Goal: Communication & Community: Answer question/provide support

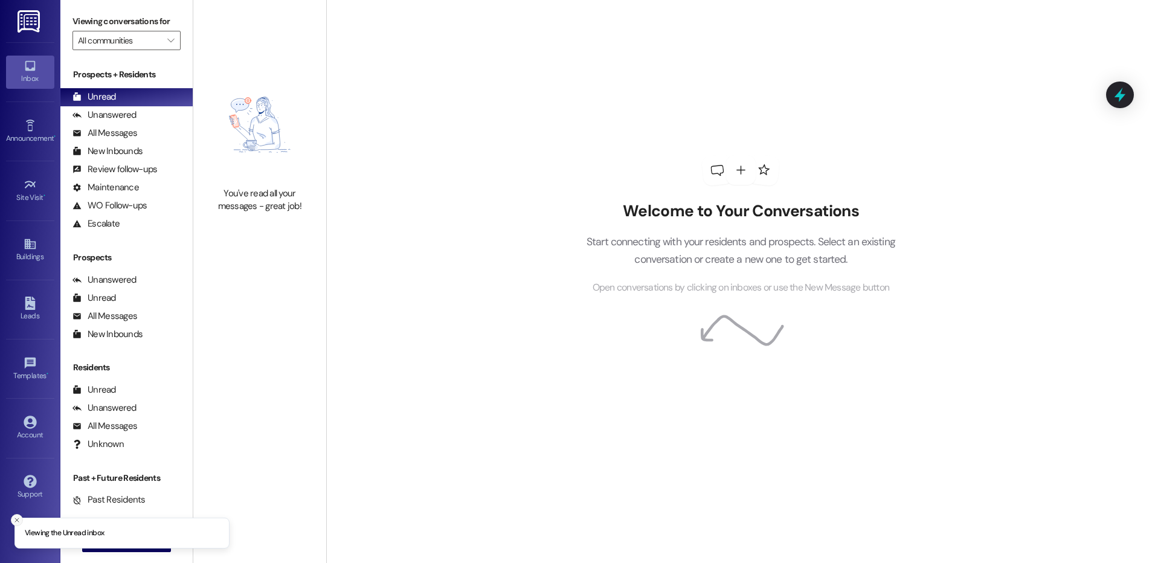
click at [18, 518] on icon "Close toast" at bounding box center [16, 519] width 7 height 7
click at [125, 547] on span "New Message" at bounding box center [134, 542] width 50 height 13
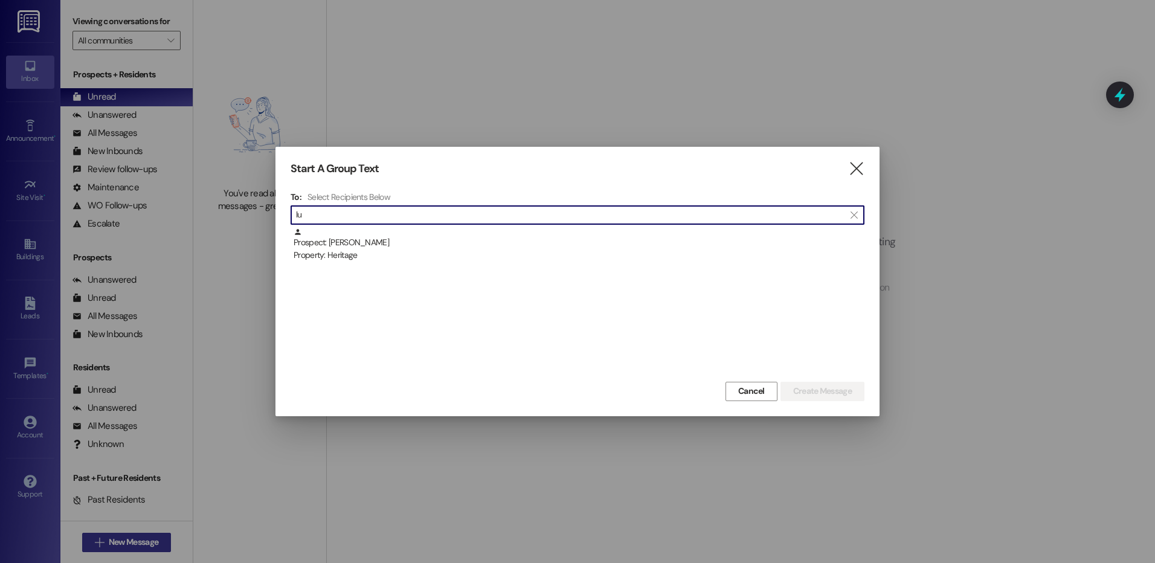
type input "l"
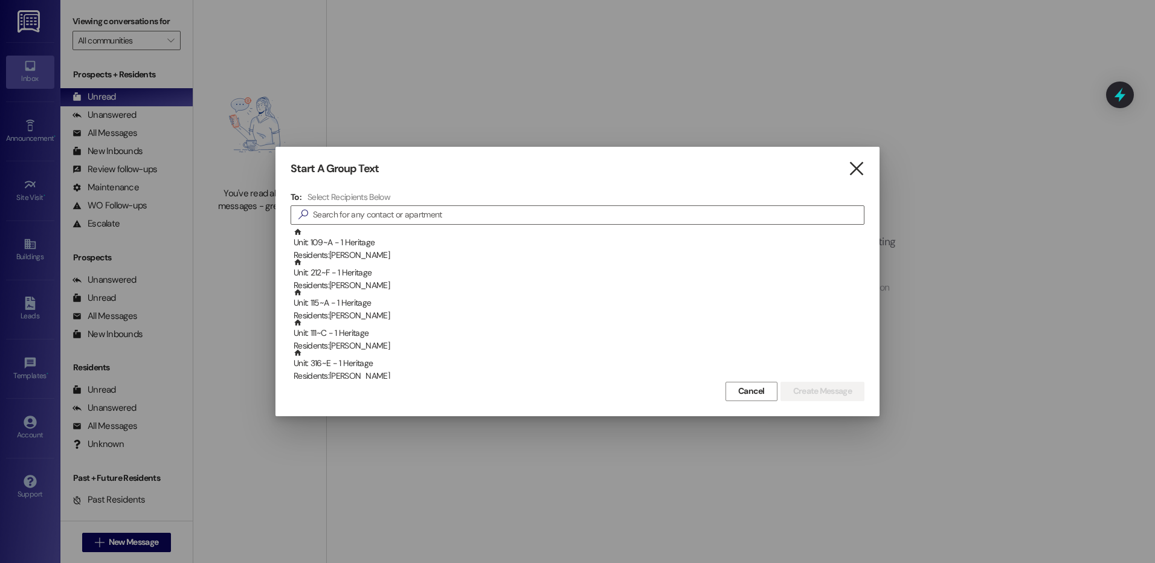
click at [864, 168] on icon "" at bounding box center [856, 168] width 16 height 13
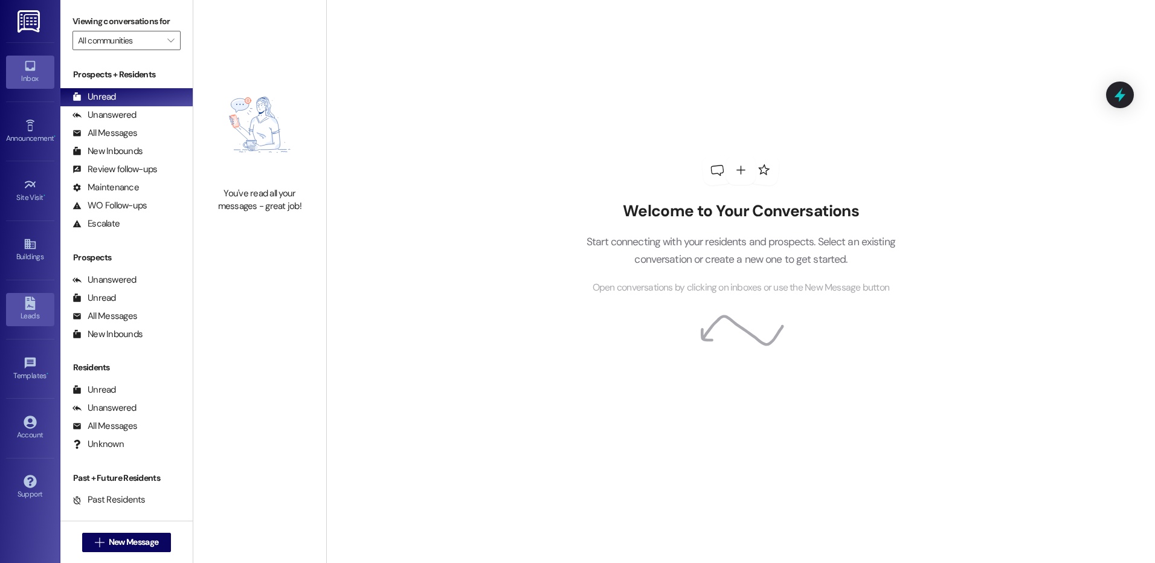
click at [47, 302] on link "Leads" at bounding box center [30, 309] width 48 height 33
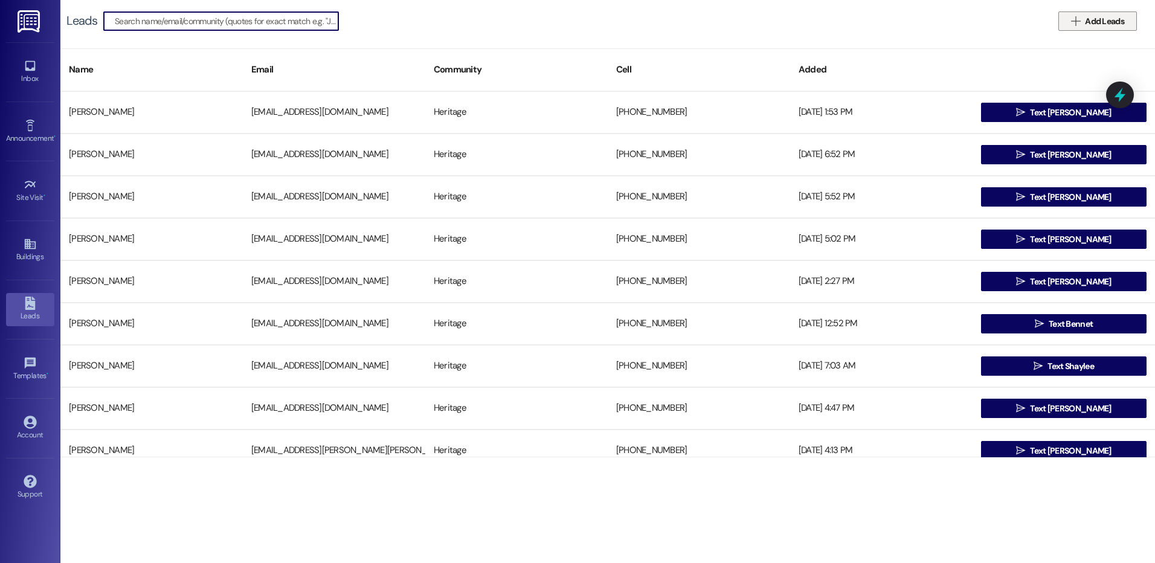
click at [1101, 16] on span "Add Leads" at bounding box center [1104, 21] width 39 height 13
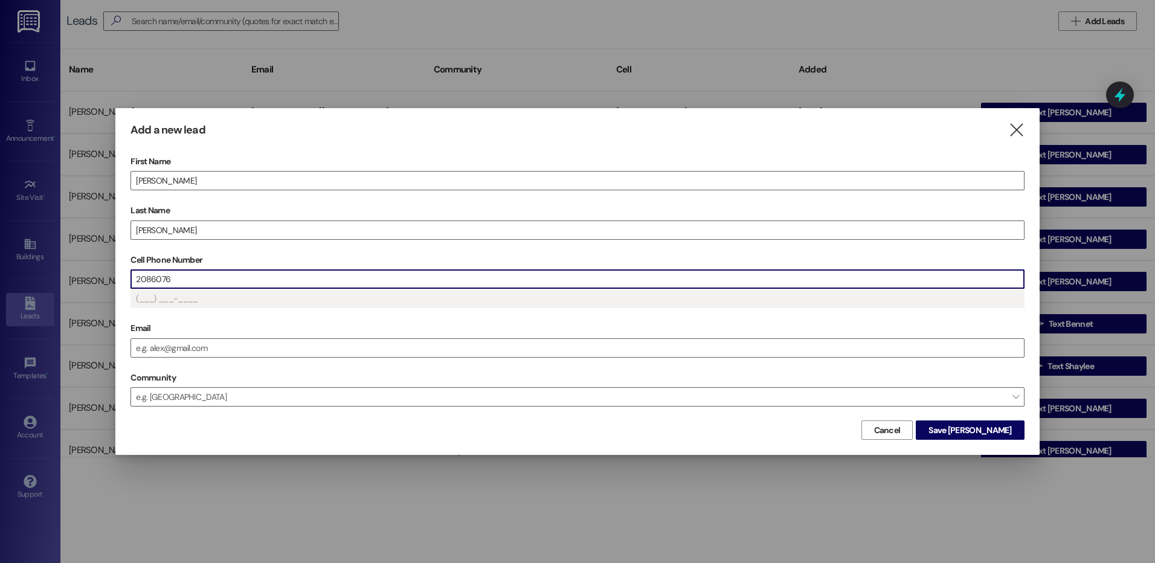
type input "(208) 607-6___"
drag, startPoint x: 220, startPoint y: 342, endPoint x: 211, endPoint y: 339, distance: 8.8
click at [219, 342] on input "Email" at bounding box center [577, 348] width 893 height 18
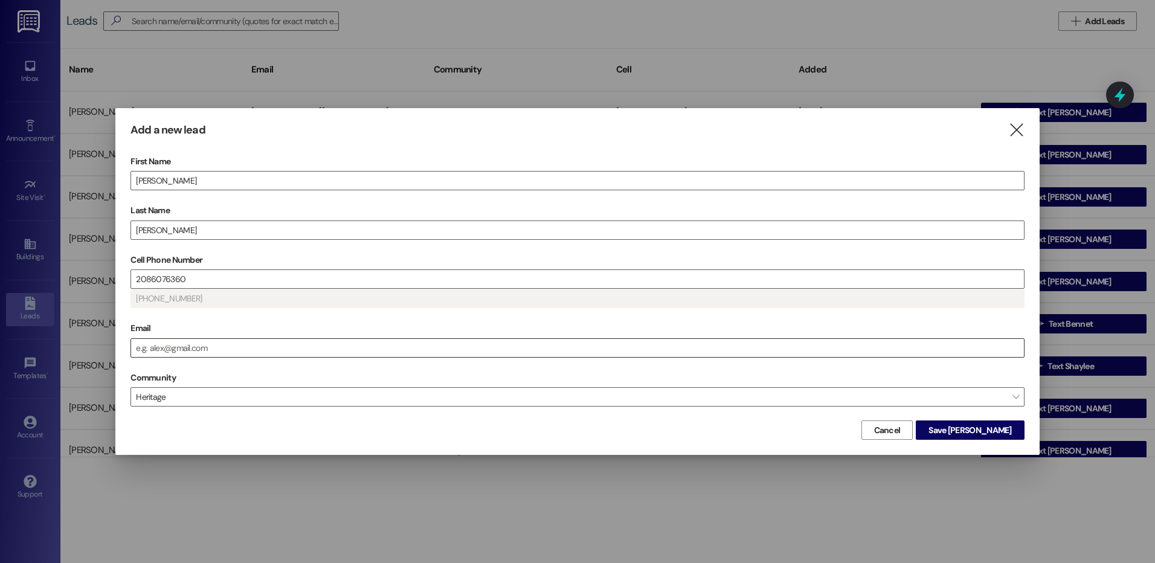
click at [161, 346] on input "Email" at bounding box center [577, 348] width 893 height 18
click at [974, 427] on span "Save [PERSON_NAME]" at bounding box center [969, 430] width 83 height 13
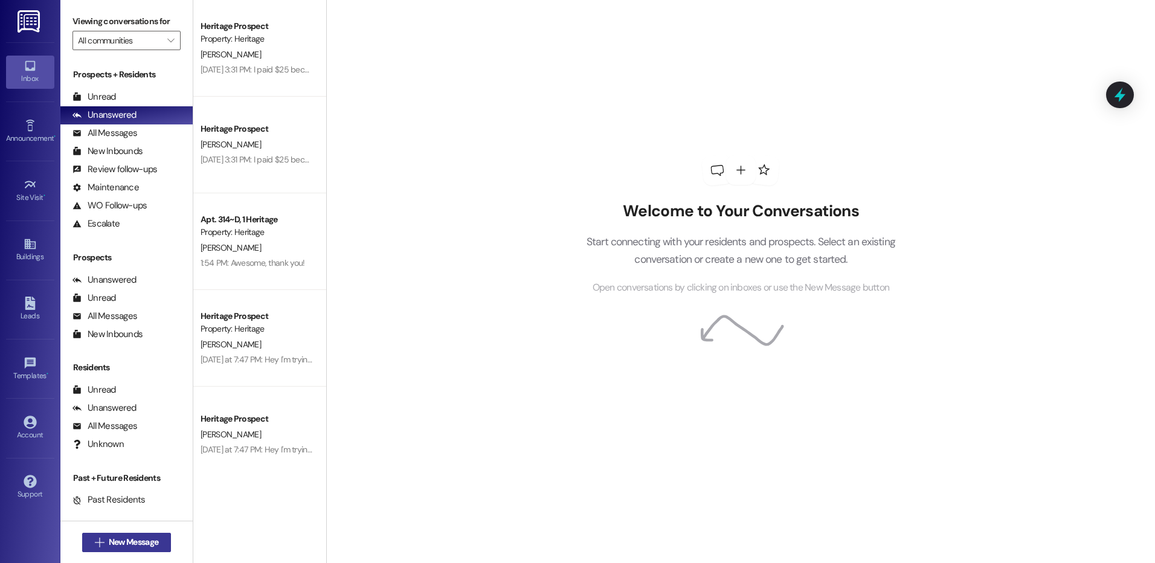
click at [127, 535] on button " New Message" at bounding box center [126, 542] width 89 height 19
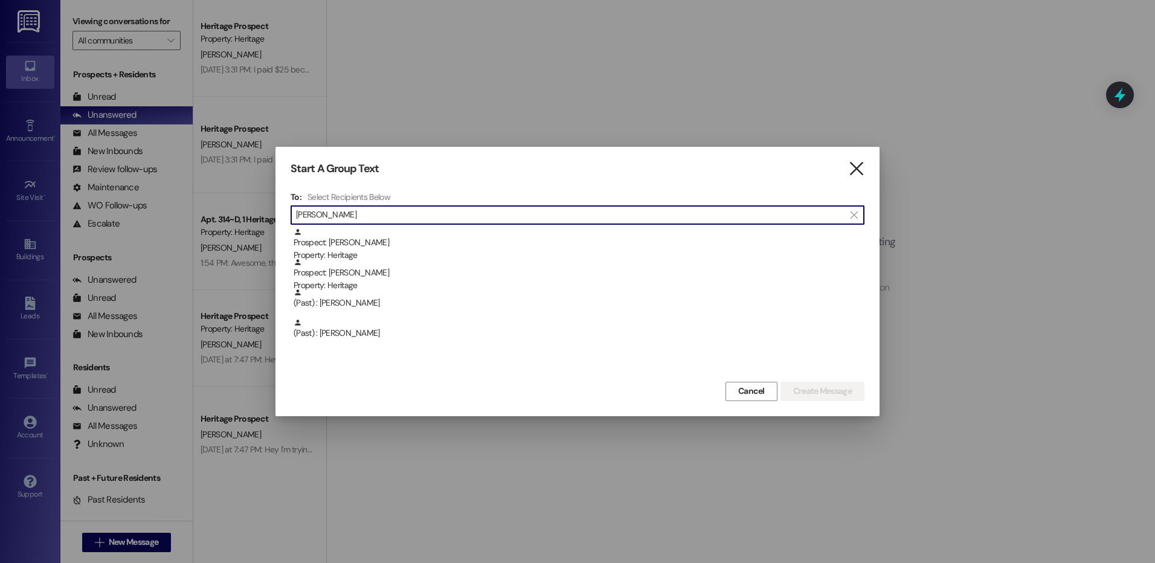
type input "[PERSON_NAME]"
click at [860, 163] on icon "" at bounding box center [856, 168] width 16 height 13
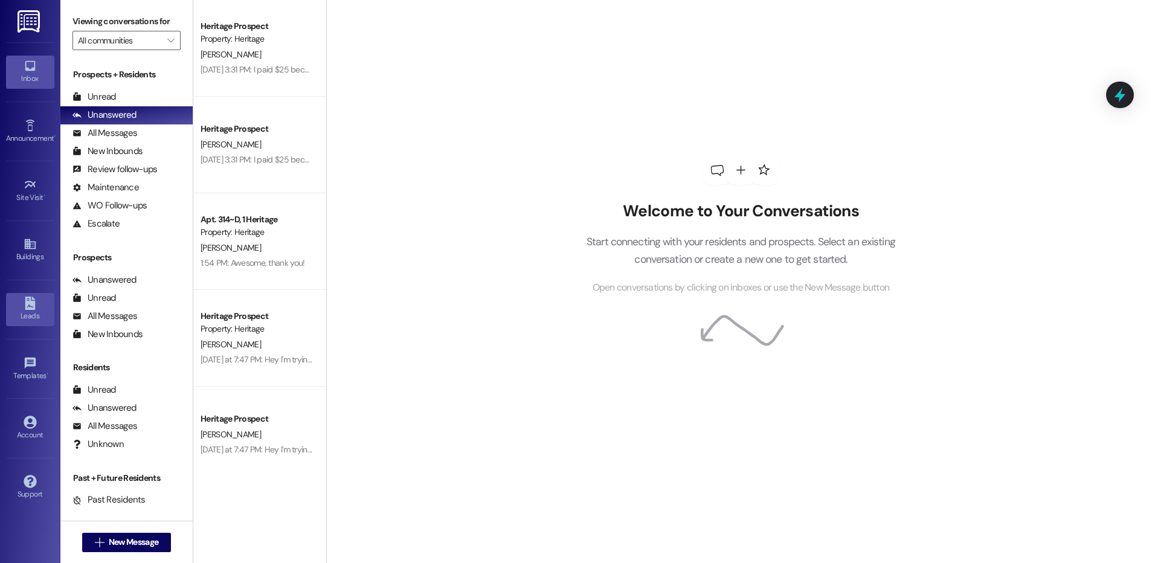
click at [45, 307] on link "Leads" at bounding box center [30, 309] width 48 height 33
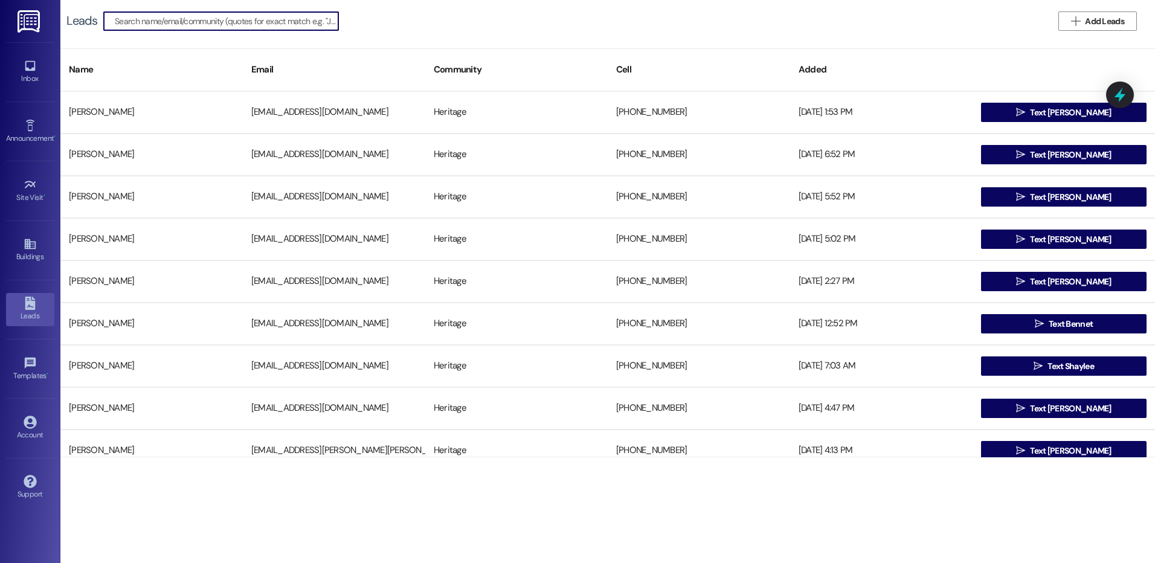
click at [1077, 11] on div "Leads   Add Leads" at bounding box center [607, 21] width 1095 height 42
click at [1077, 27] on span " Add Leads" at bounding box center [1098, 21] width 58 height 13
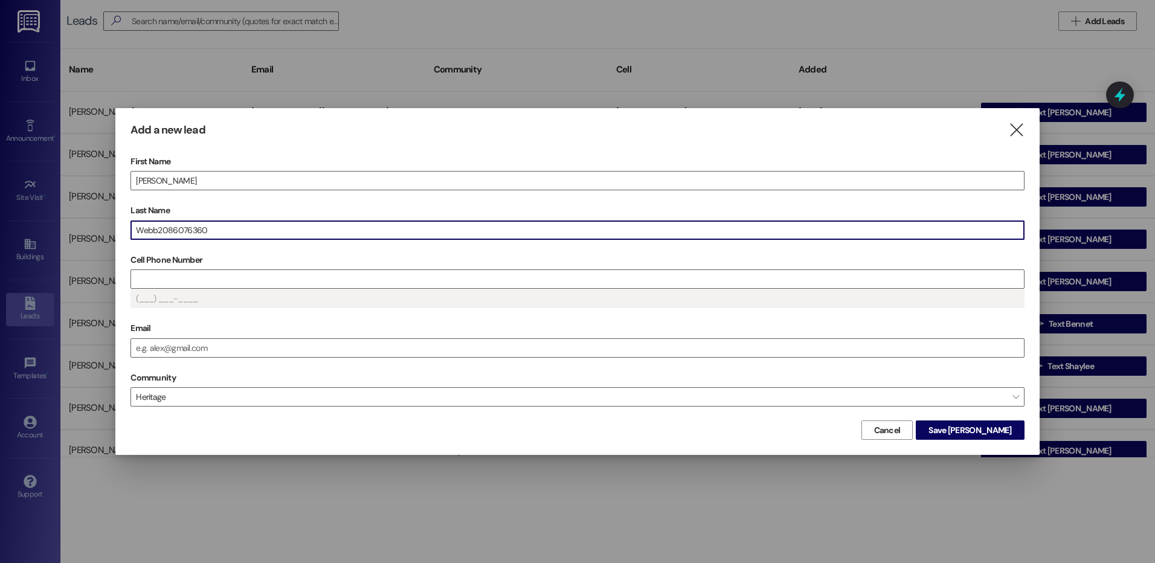
drag, startPoint x: 215, startPoint y: 225, endPoint x: 159, endPoint y: 231, distance: 56.5
click at [159, 231] on input "Webb2086076360" at bounding box center [577, 230] width 893 height 18
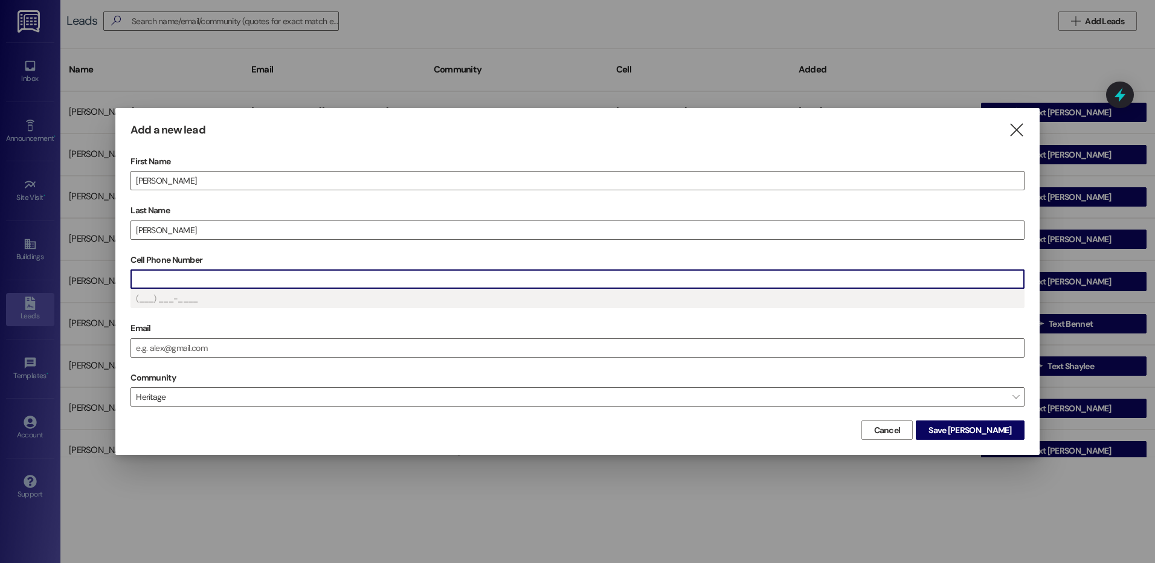
click at [162, 279] on input "Cell Phone Number" at bounding box center [577, 279] width 893 height 18
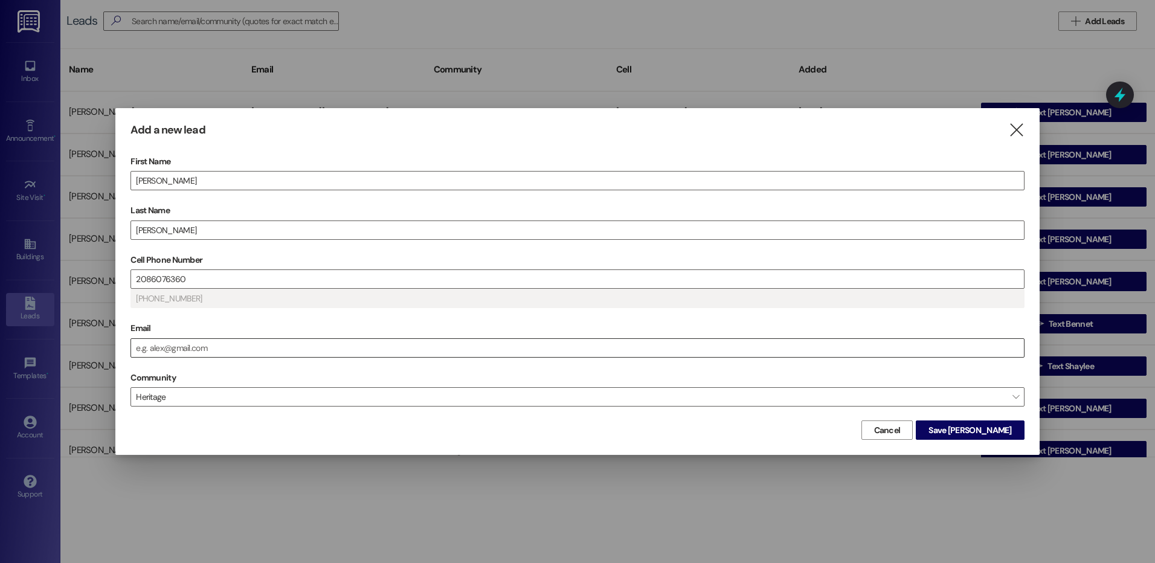
click at [302, 356] on input "Email" at bounding box center [577, 348] width 893 height 18
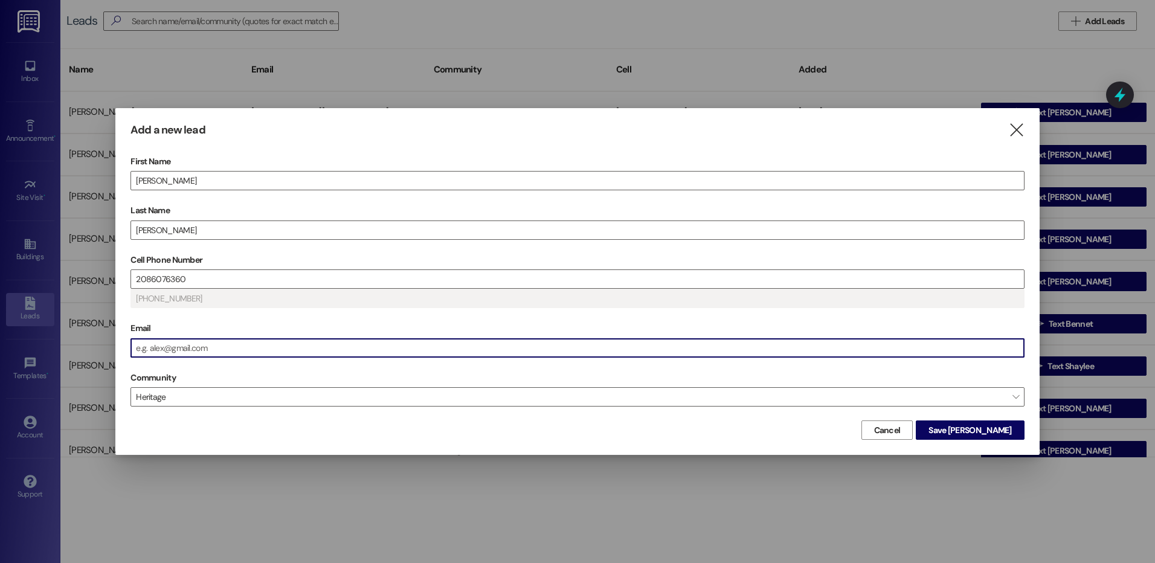
click at [303, 352] on input "Email" at bounding box center [577, 348] width 893 height 18
click at [987, 429] on span "Save [PERSON_NAME]" at bounding box center [969, 430] width 83 height 13
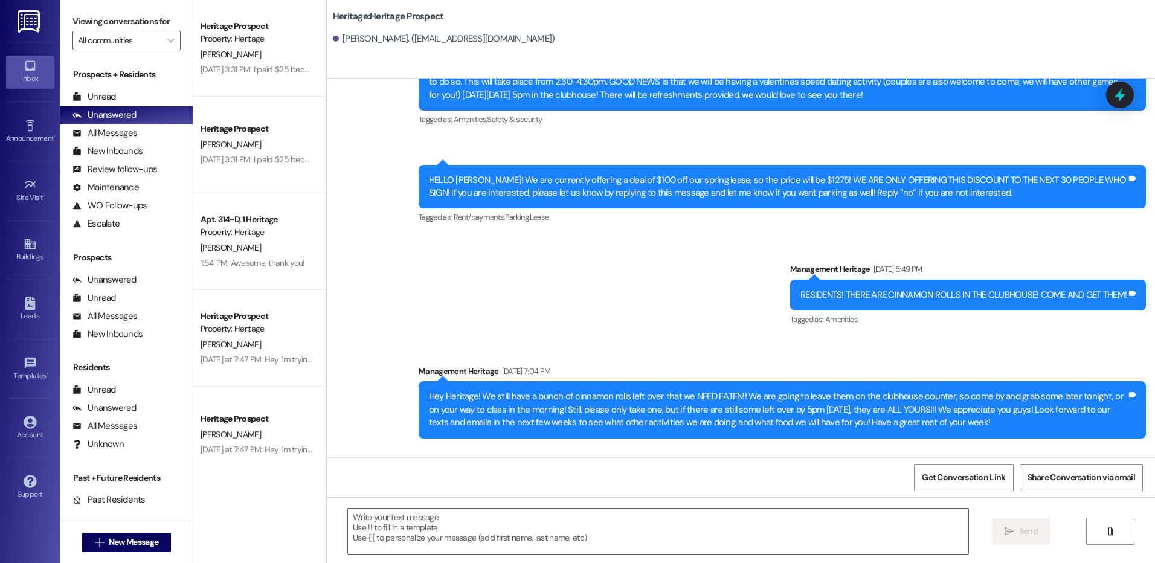
scroll to position [6546, 0]
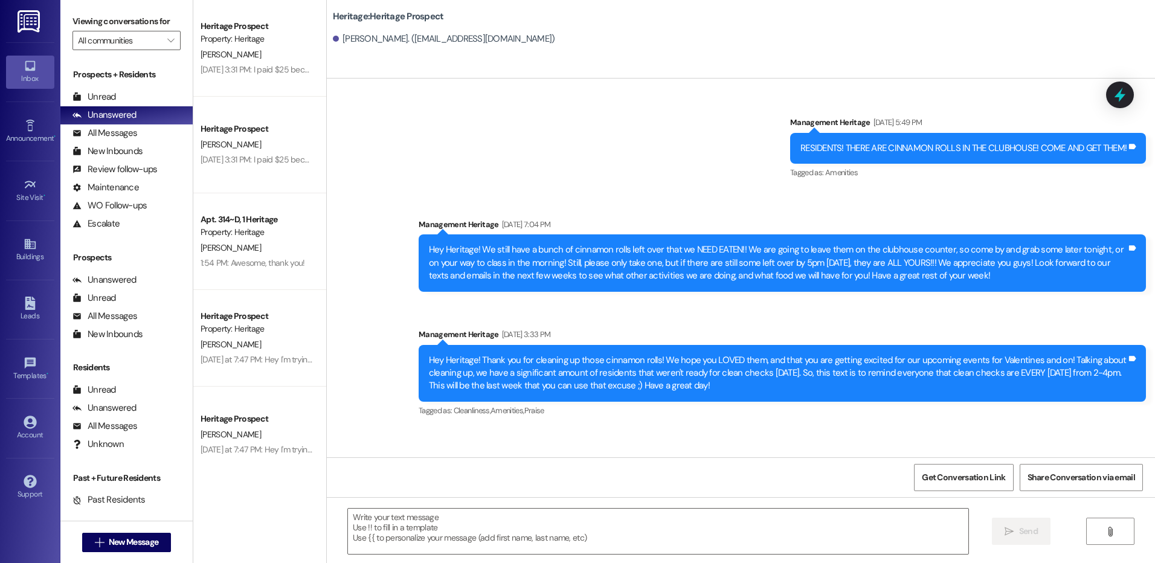
click at [1150, 319] on div "Announcement, sent via SMS Management Heritage [DATE] 3:33 PM Hey Heritage! Tha…" at bounding box center [782, 374] width 745 height 110
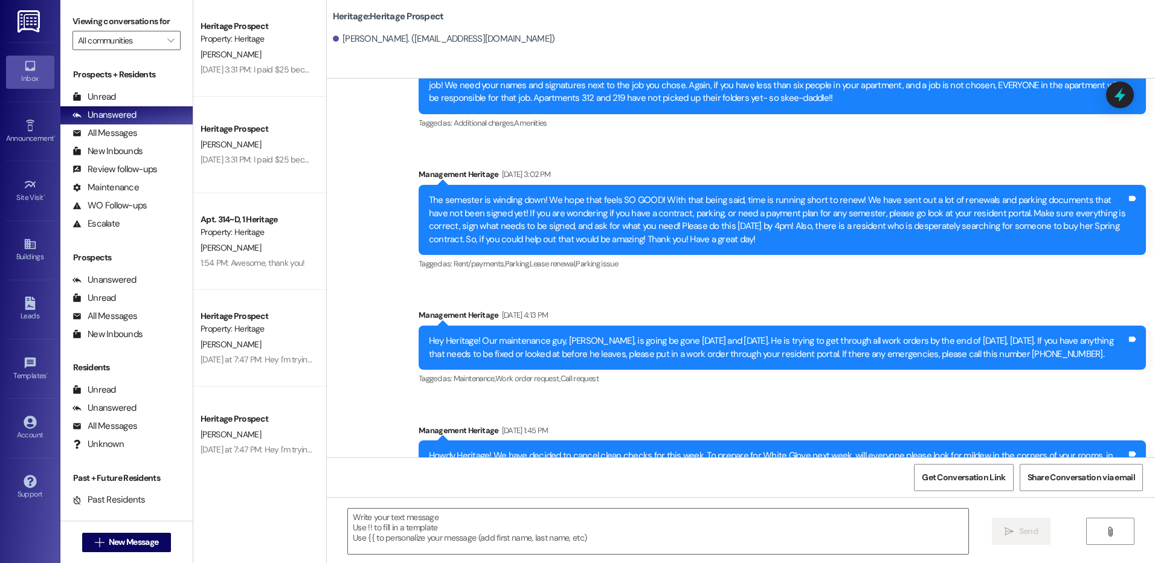
scroll to position [10472, 0]
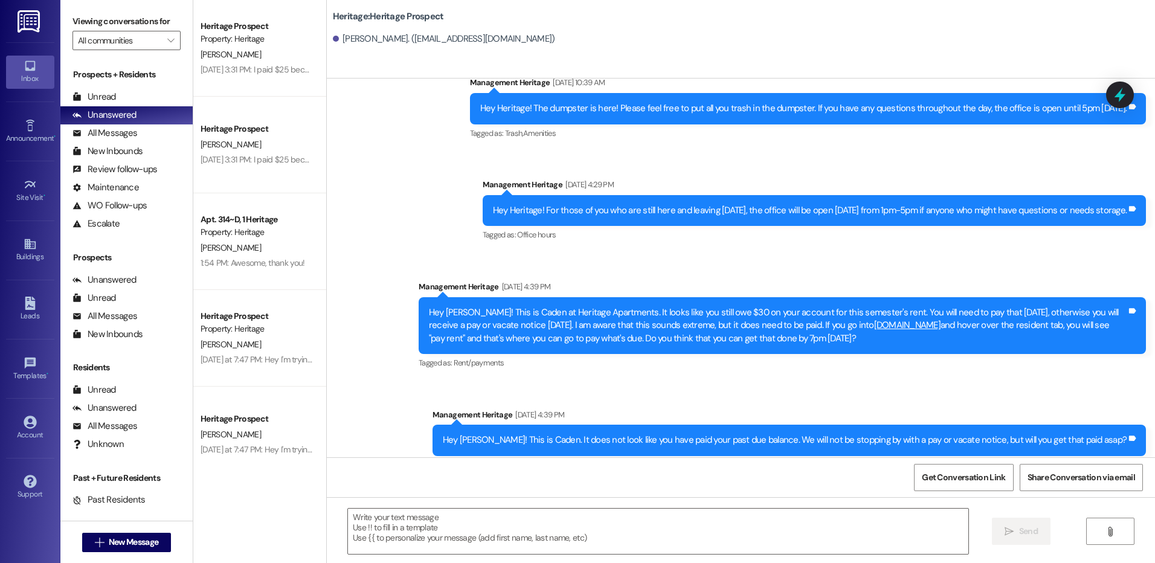
click at [483, 557] on div " Send " at bounding box center [741, 542] width 828 height 91
click at [485, 542] on textarea at bounding box center [658, 531] width 620 height 45
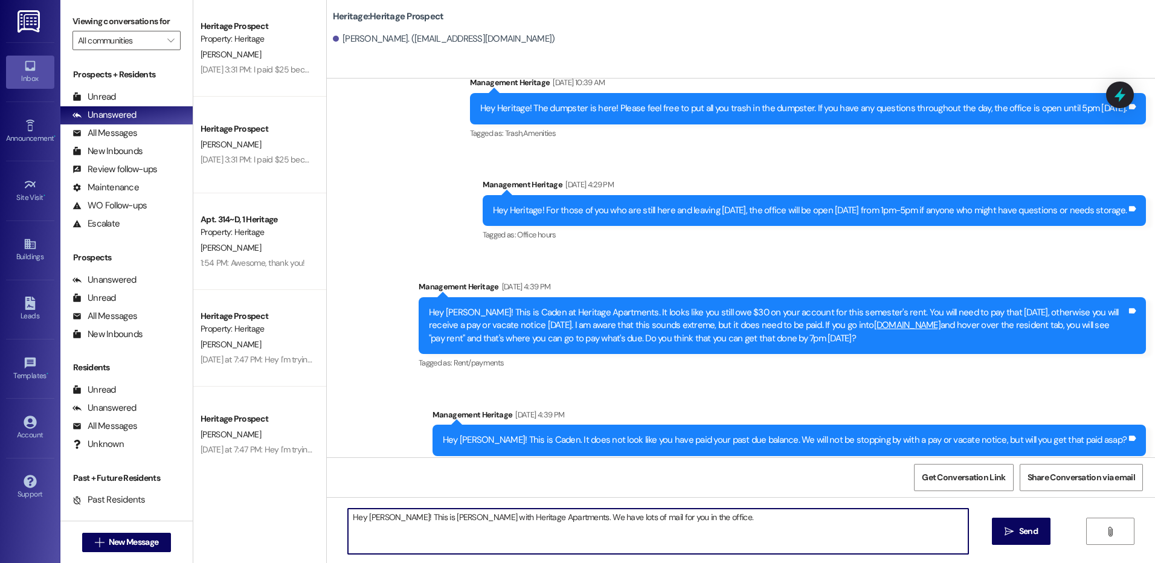
type textarea "Hey [PERSON_NAME]! This is [PERSON_NAME] with Heritage Apartments. We have lots…"
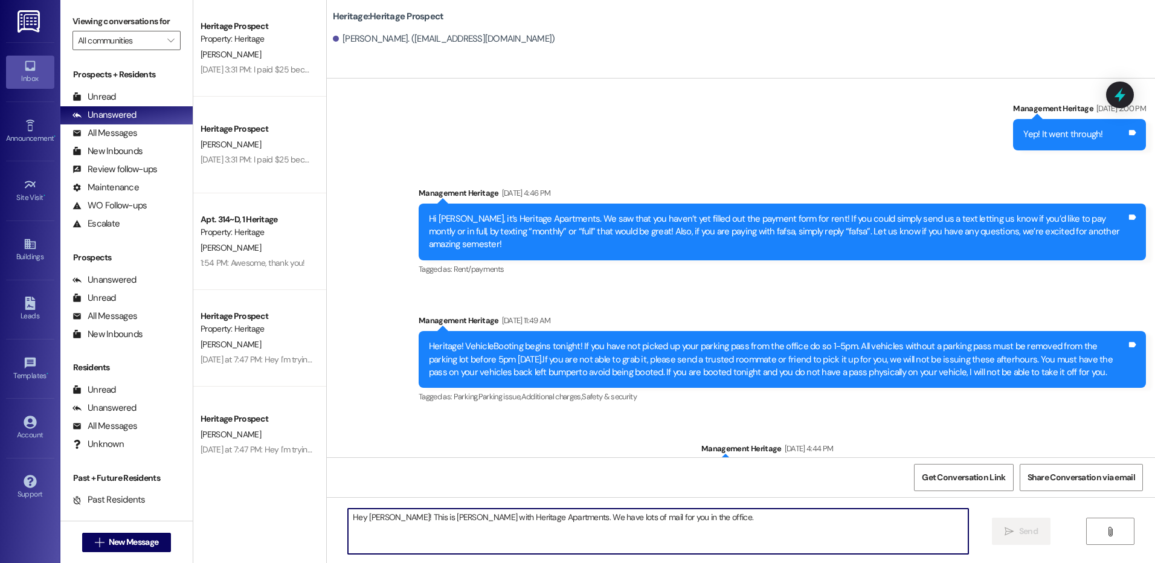
scroll to position [808, 0]
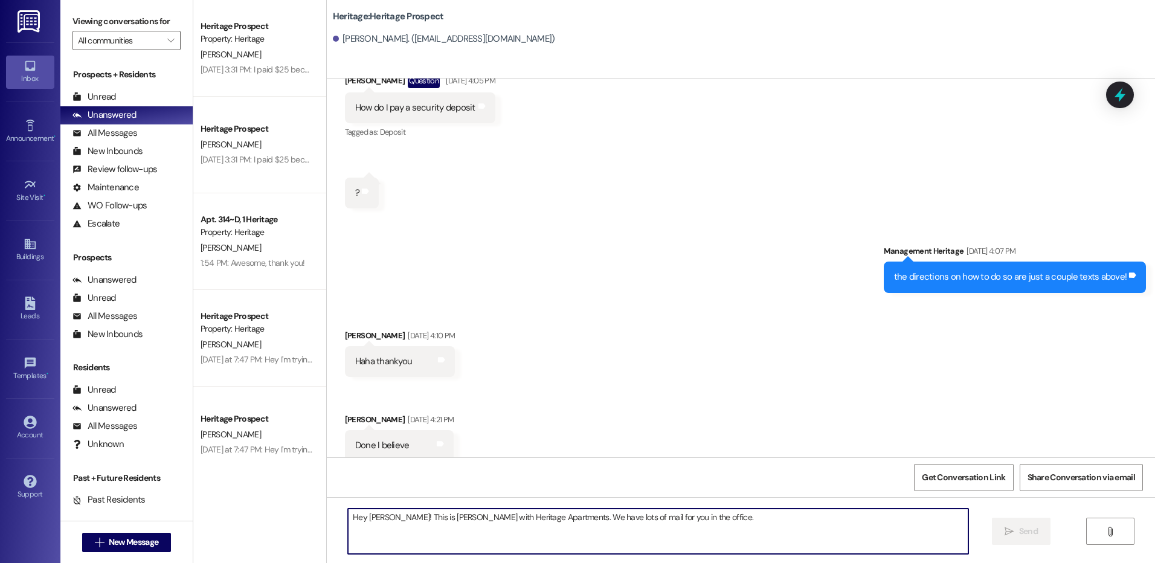
click at [158, 555] on div " New Message" at bounding box center [126, 542] width 89 height 30
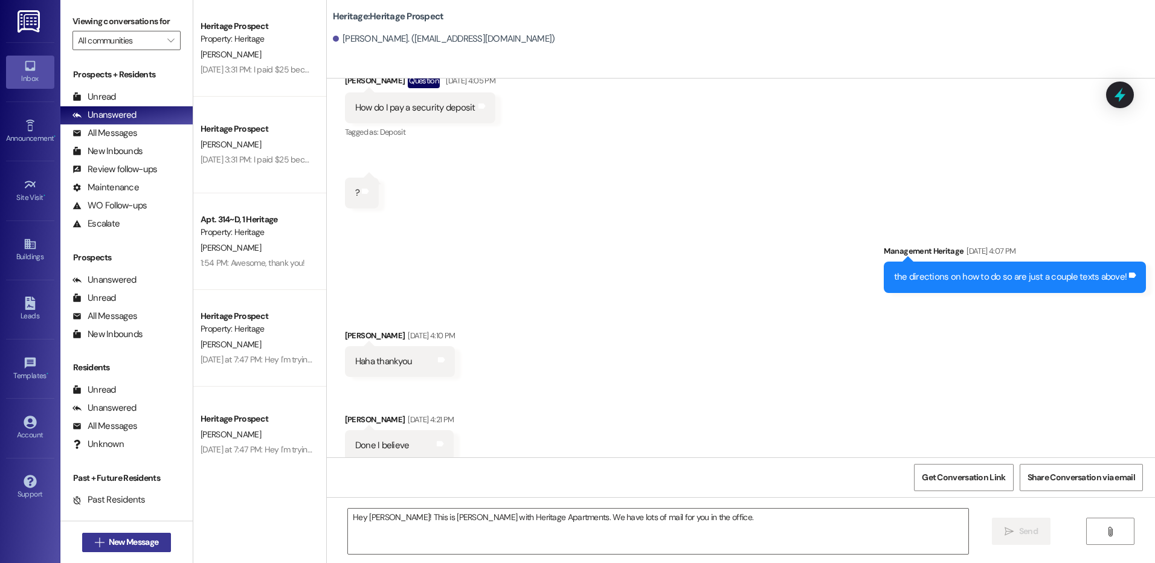
click at [156, 551] on button " New Message" at bounding box center [126, 542] width 89 height 19
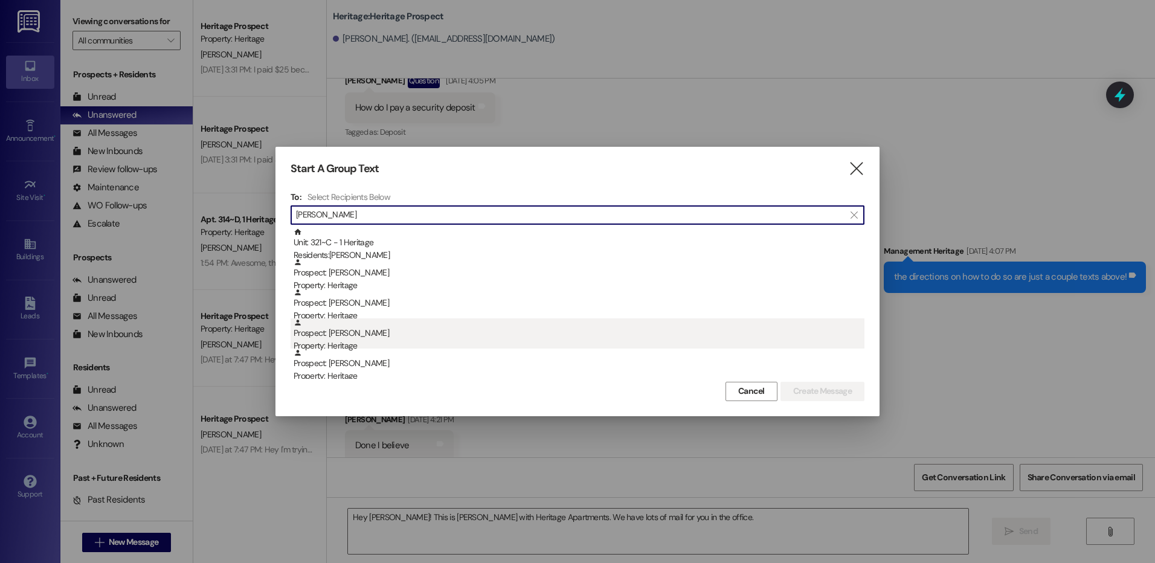
type input "[PERSON_NAME]"
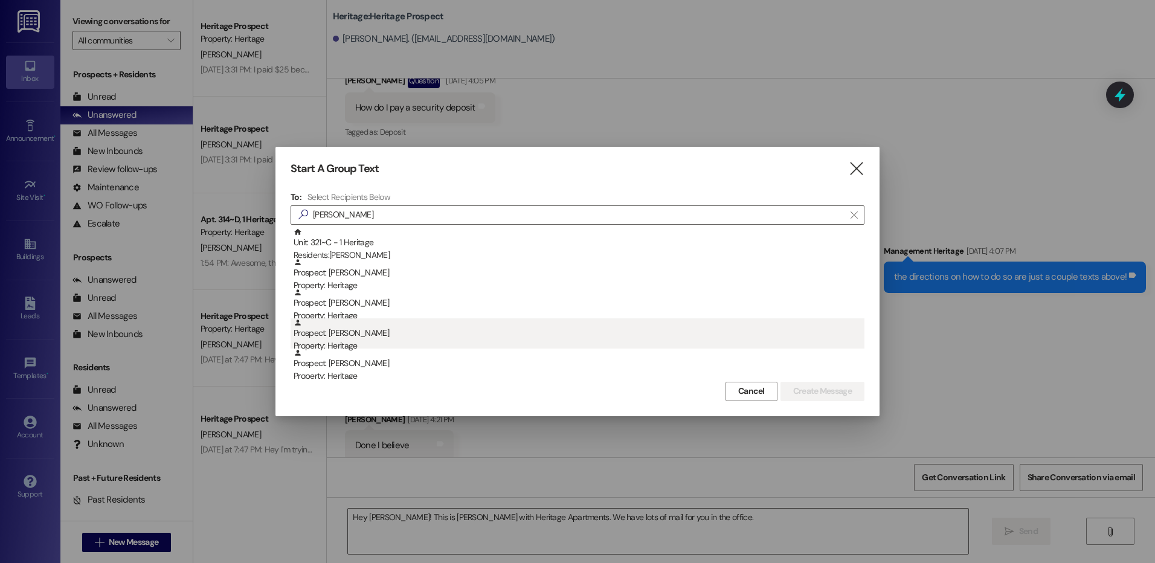
click at [446, 329] on div "Prospect: [PERSON_NAME] Property: Heritage" at bounding box center [579, 335] width 571 height 34
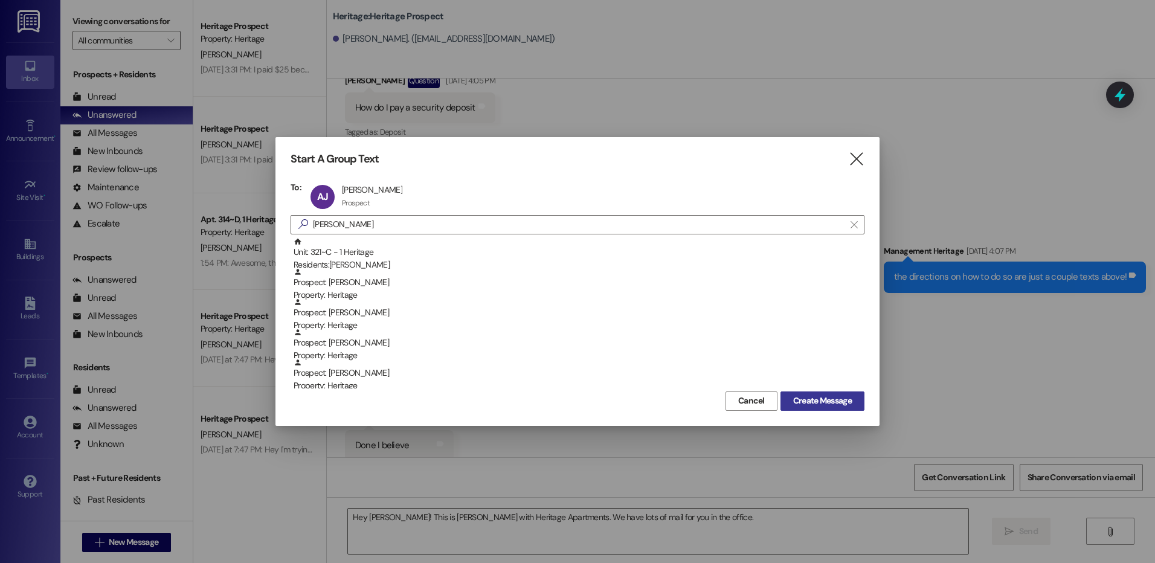
click at [837, 394] on button "Create Message" at bounding box center [822, 400] width 84 height 19
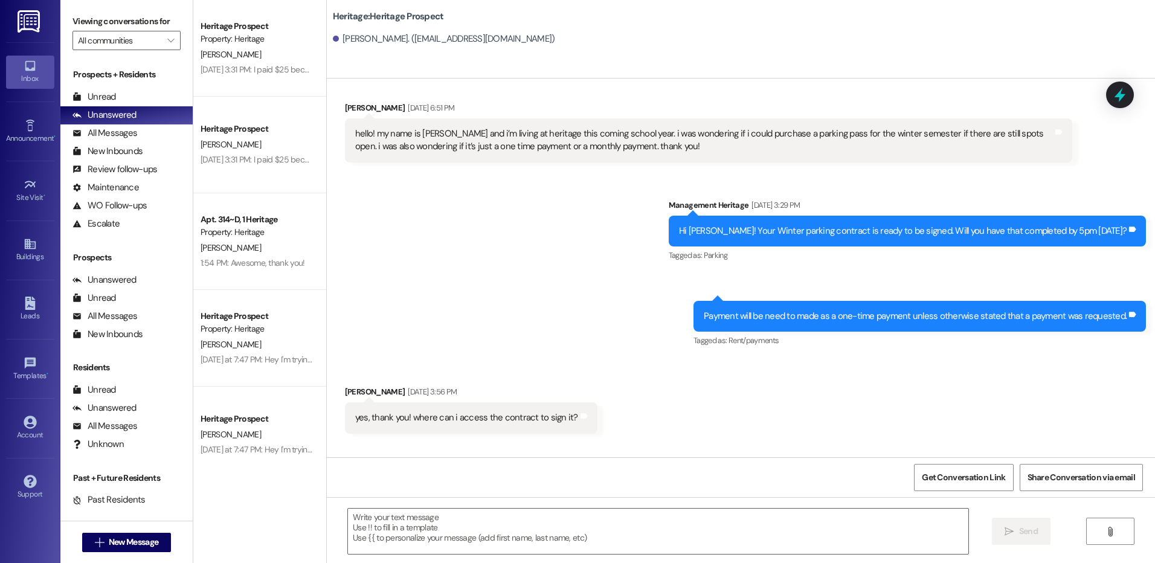
scroll to position [1535, 0]
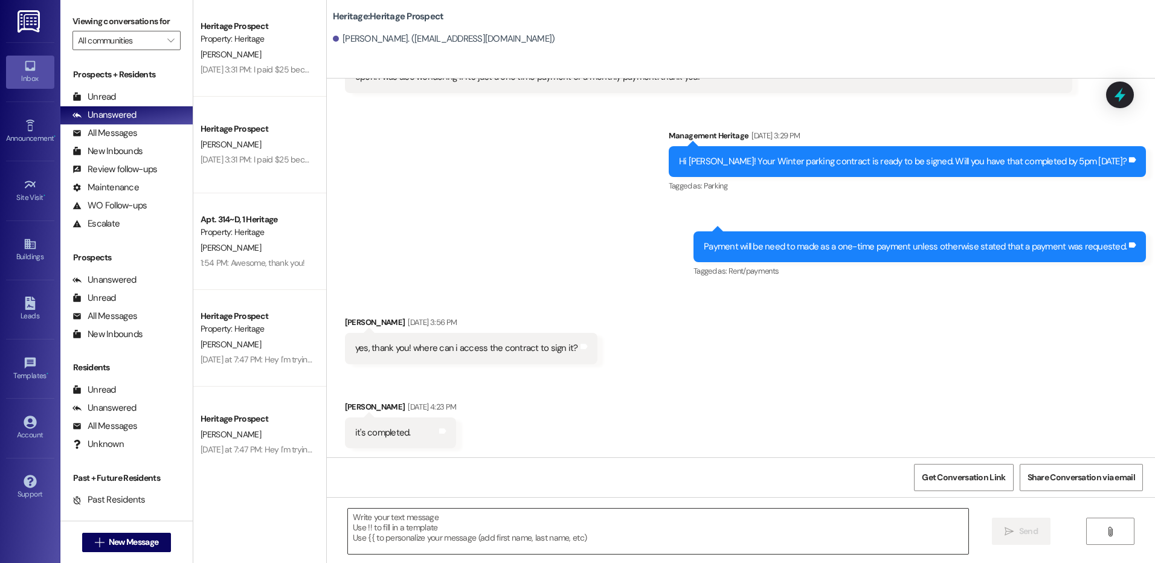
click at [408, 545] on textarea at bounding box center [658, 531] width 620 height 45
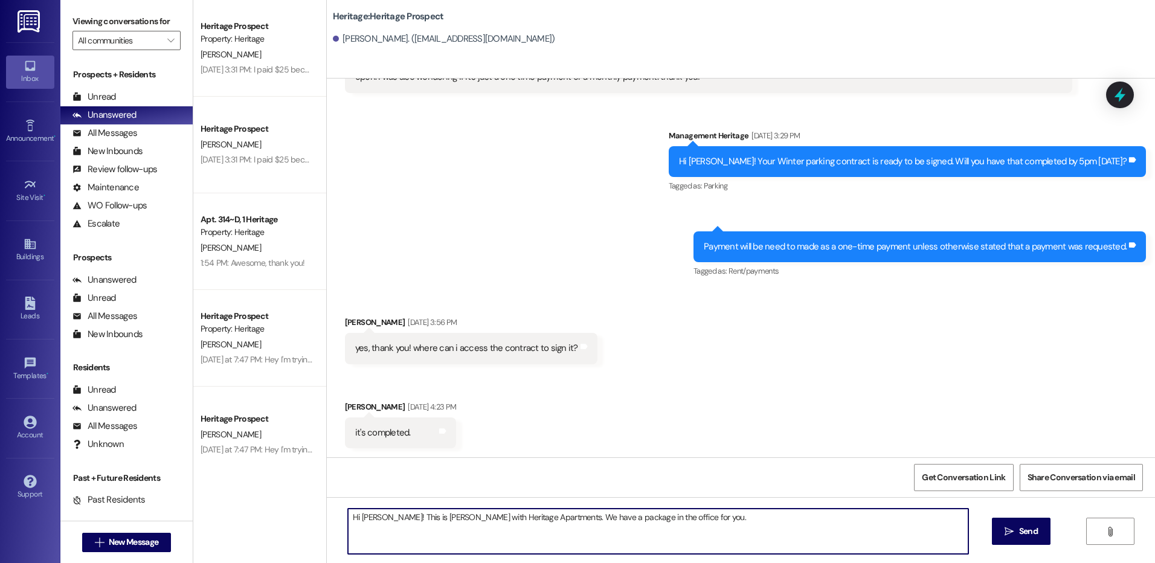
click at [408, 545] on textarea "Hi [PERSON_NAME]! This is [PERSON_NAME] with Heritage Apartments. We have a pac…" at bounding box center [658, 531] width 620 height 45
click at [408, 544] on textarea "Hi [PERSON_NAME]! This is [PERSON_NAME] with Heritage Apartments. We have a pac…" at bounding box center [658, 531] width 620 height 45
type textarea "Hi [PERSON_NAME]! This is [PERSON_NAME] with Heritage Apartments. We have a pac…"
click at [1029, 538] on span "Send" at bounding box center [1028, 531] width 19 height 13
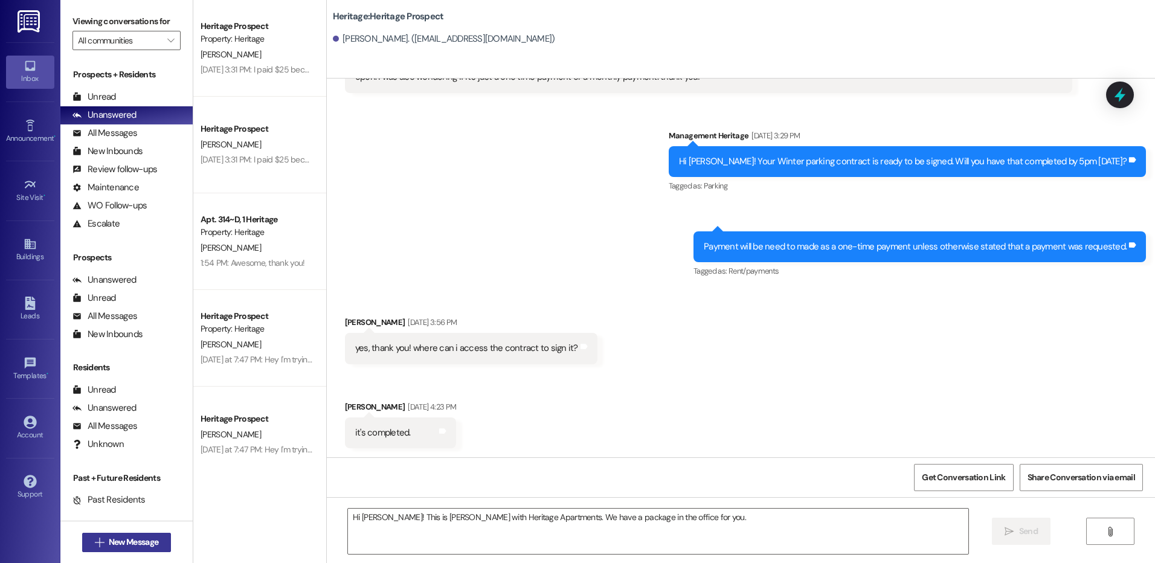
click at [156, 538] on span "New Message" at bounding box center [133, 542] width 54 height 13
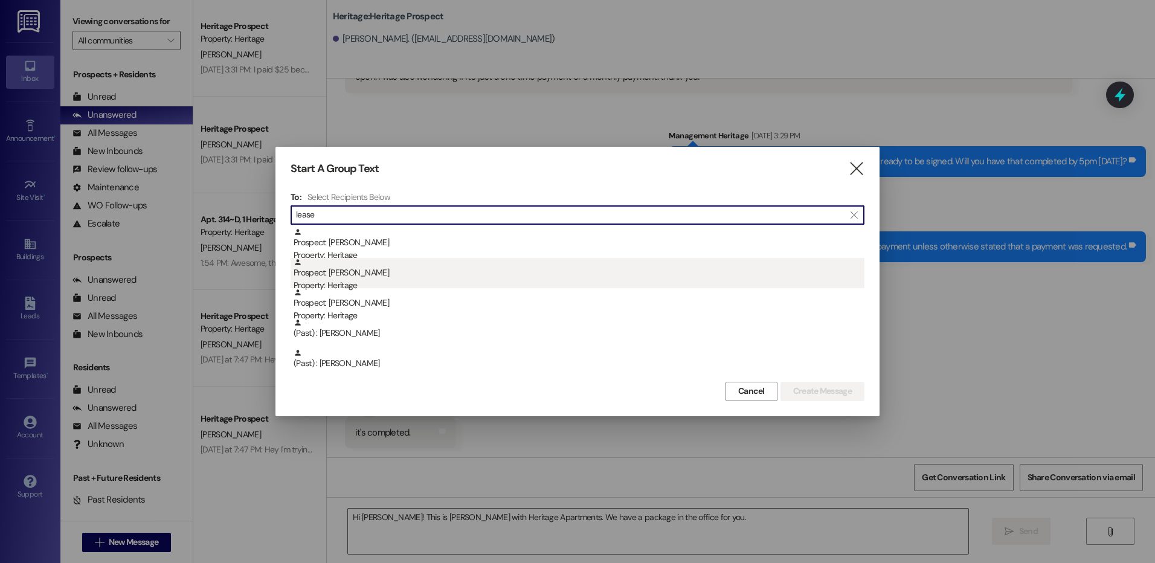
type input "lease"
click at [619, 263] on div "Prospect: [PERSON_NAME] Property: Heritage" at bounding box center [579, 275] width 571 height 34
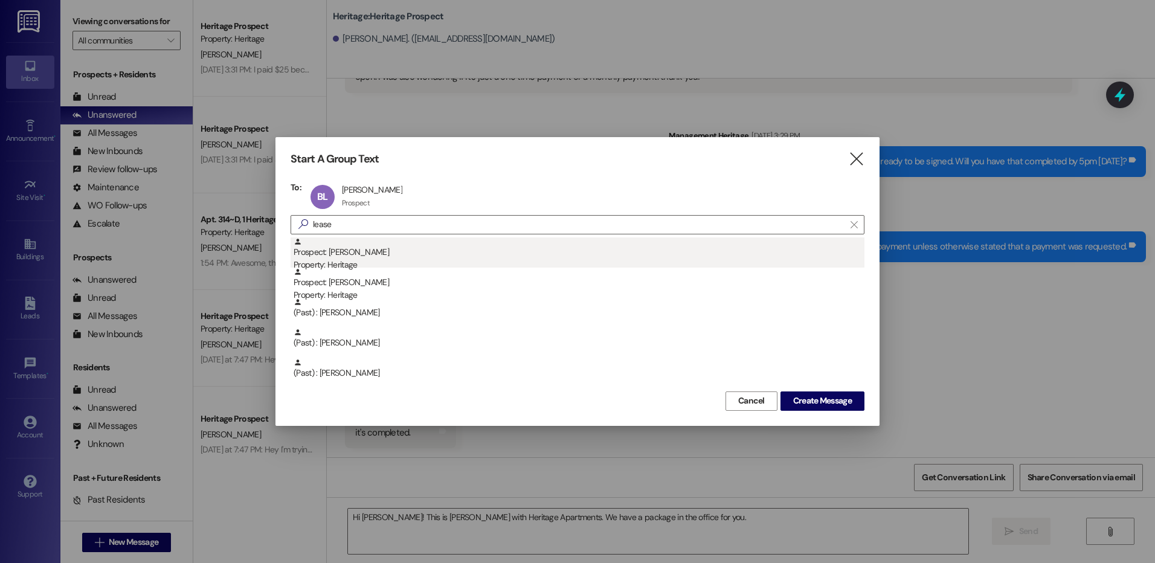
click at [354, 256] on div "Prospect: [PERSON_NAME] Property: Heritage" at bounding box center [579, 254] width 571 height 34
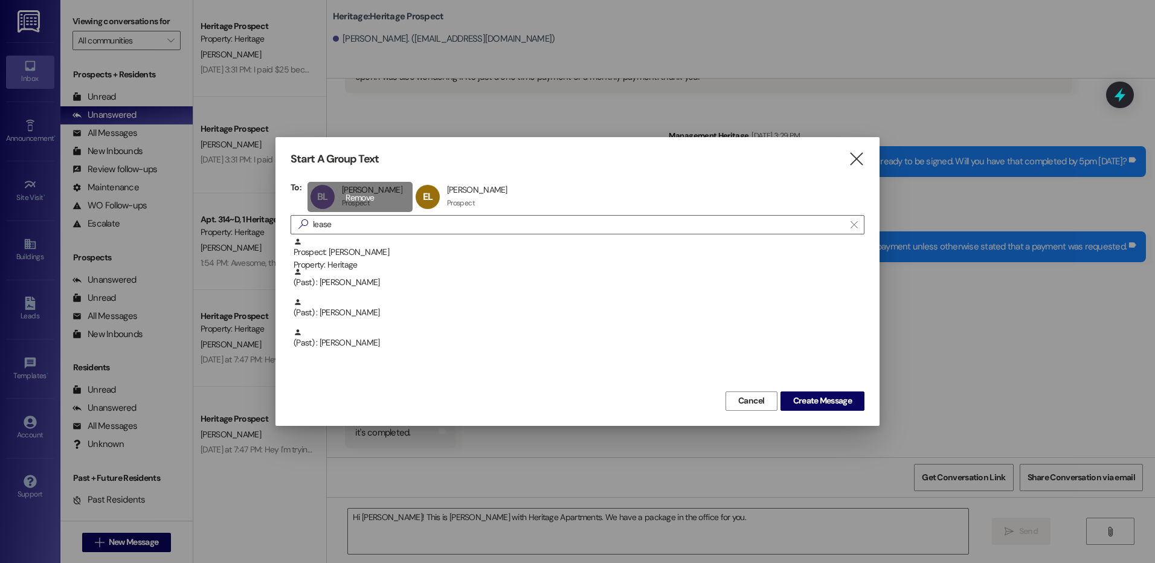
click at [356, 202] on div "[PERSON_NAME] [PERSON_NAME] Lease Prospect Prospect click to remove" at bounding box center [359, 197] width 105 height 30
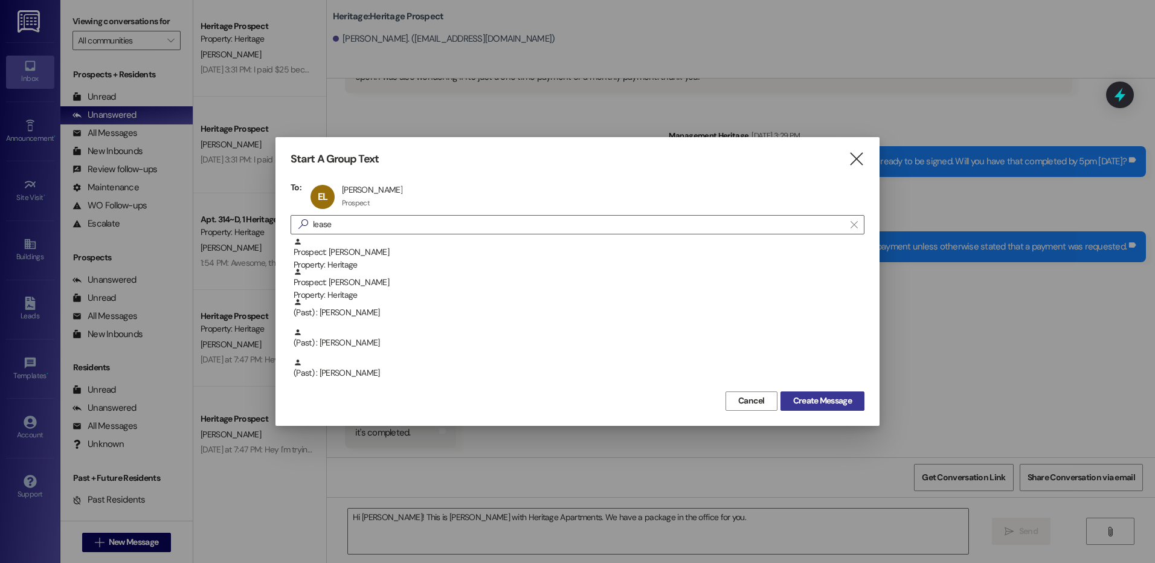
click at [797, 398] on span "Create Message" at bounding box center [822, 400] width 59 height 13
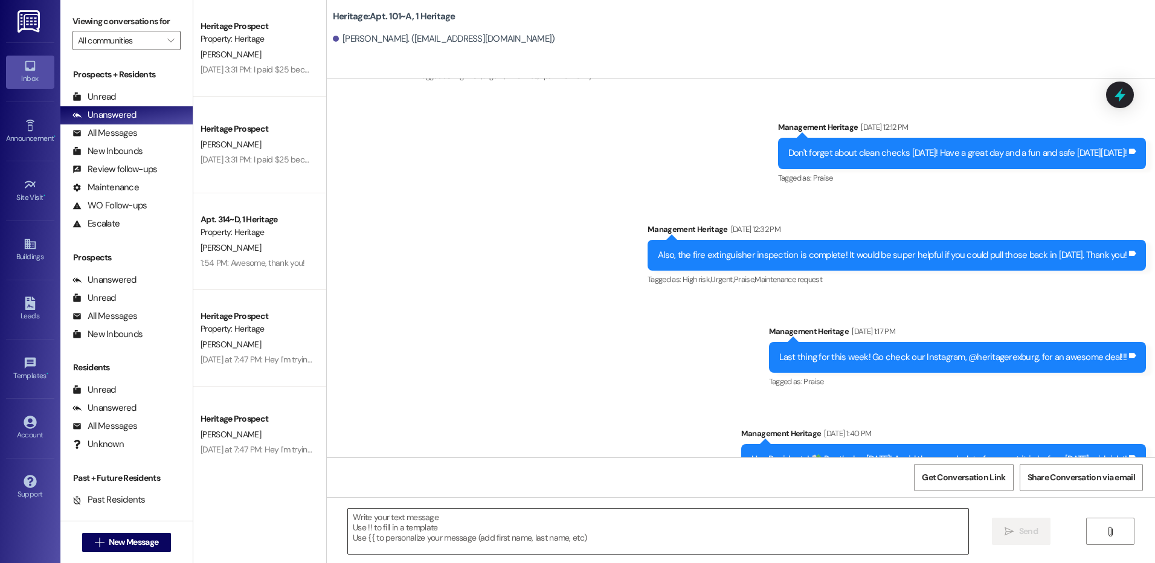
click at [459, 532] on textarea at bounding box center [658, 531] width 620 height 45
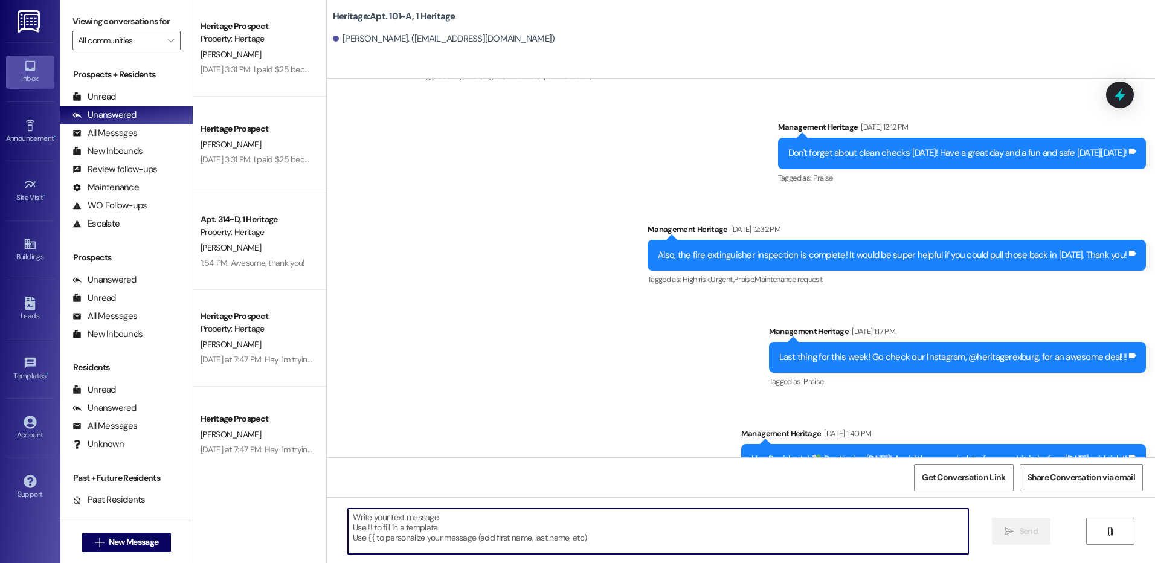
paste textarea "Hi [PERSON_NAME]! This is [PERSON_NAME] with Heritage Apartments. We have a pac…"
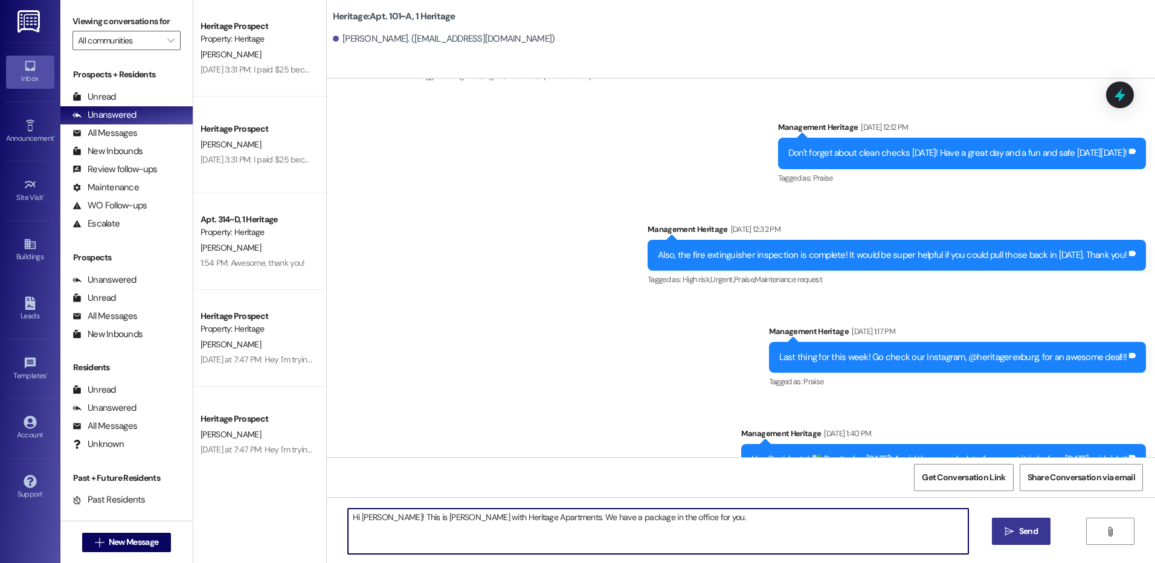
click at [370, 518] on textarea "Hi [PERSON_NAME]! This is [PERSON_NAME] with Heritage Apartments. We have a pac…" at bounding box center [658, 531] width 620 height 45
type textarea "Hi [PERSON_NAME]! This is [PERSON_NAME] with Heritage Apartments. We have a pac…"
click at [109, 541] on span "New Message" at bounding box center [134, 542] width 50 height 13
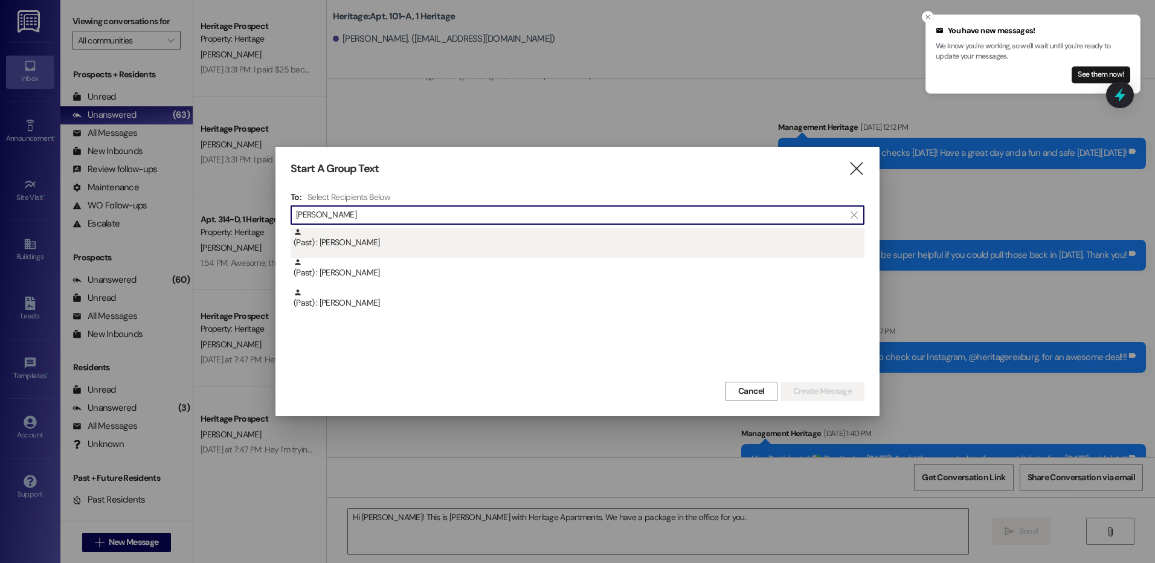
type input "[PERSON_NAME]"
click at [416, 252] on div "(Past) : [PERSON_NAME]" at bounding box center [578, 243] width 574 height 30
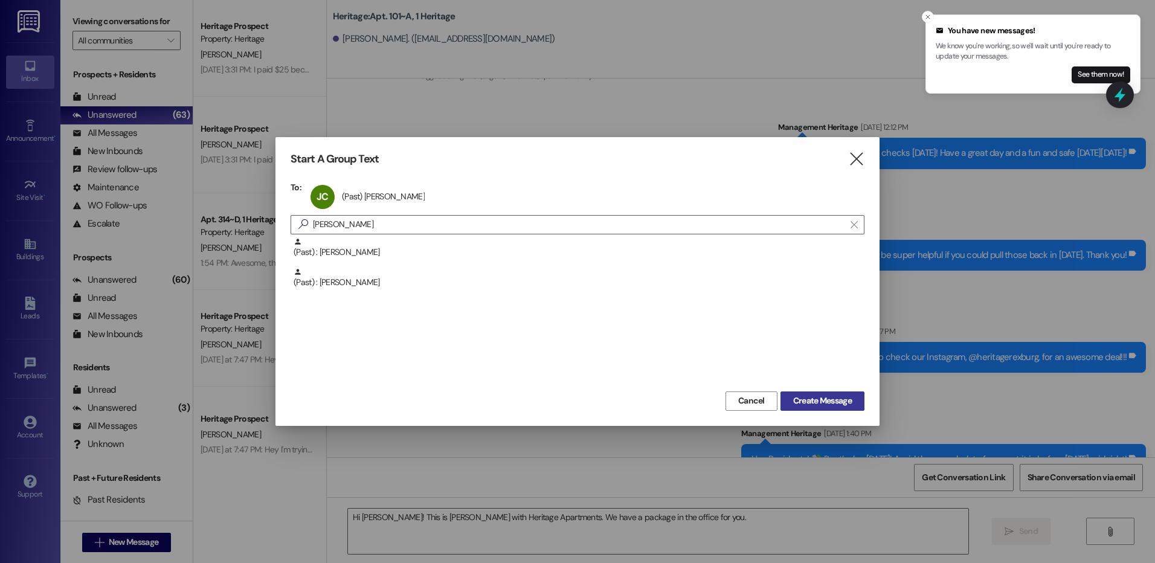
click at [825, 397] on span "Create Message" at bounding box center [822, 400] width 59 height 13
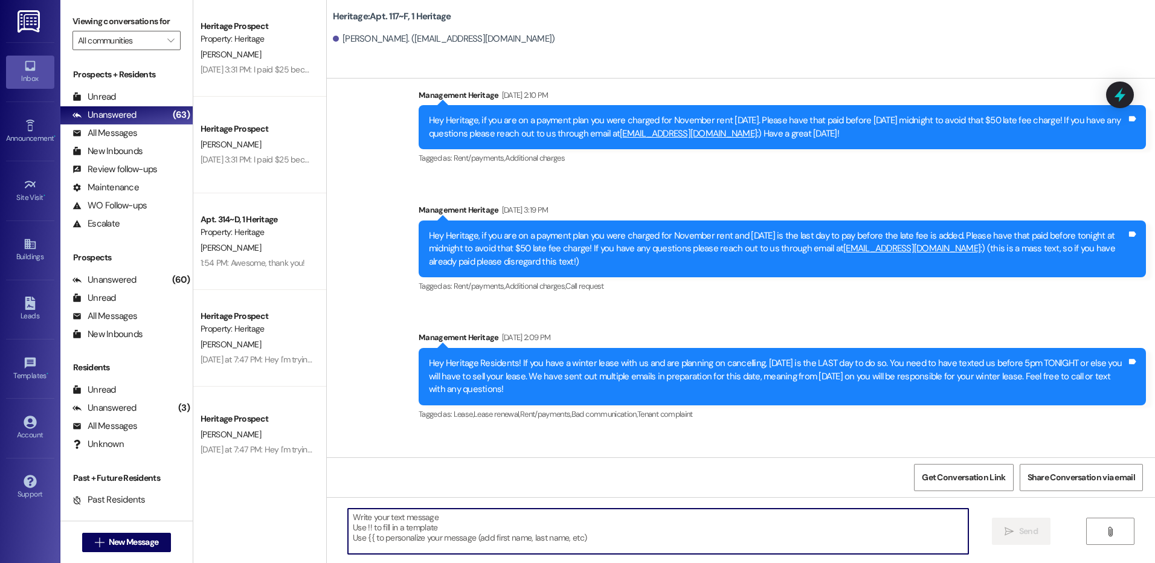
scroll to position [28076, 0]
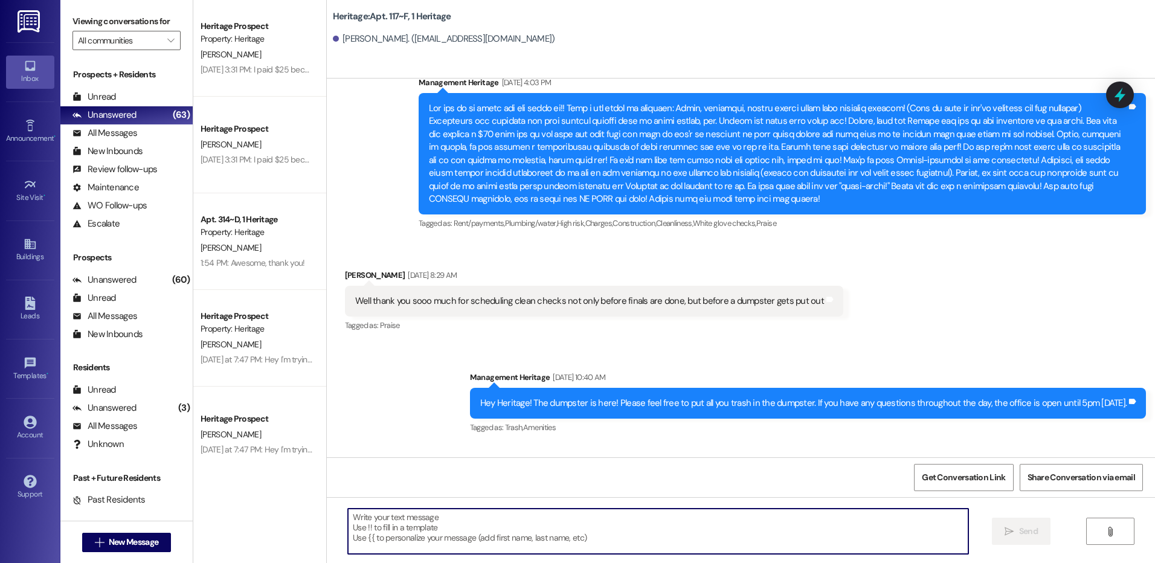
click at [461, 538] on textarea at bounding box center [658, 531] width 620 height 45
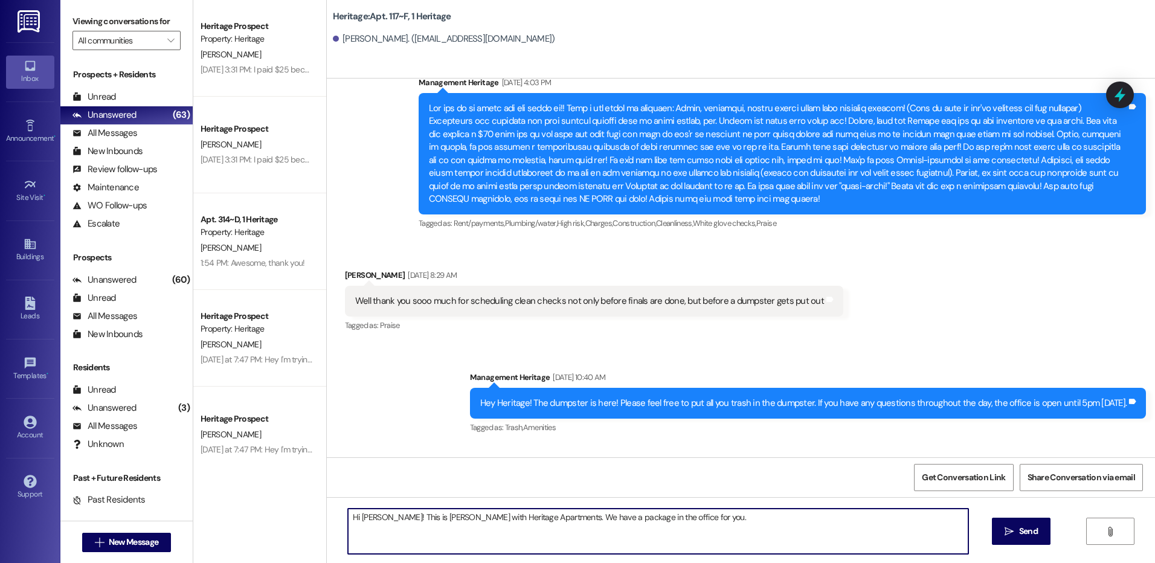
click at [372, 516] on textarea "Hi [PERSON_NAME]! This is [PERSON_NAME] with Heritage Apartments. We have a pac…" at bounding box center [658, 531] width 620 height 45
type textarea "Hi [PERSON_NAME]! This is [PERSON_NAME] with Heritage Apartments. We have a pac…"
click at [1026, 529] on span "Send" at bounding box center [1028, 531] width 19 height 13
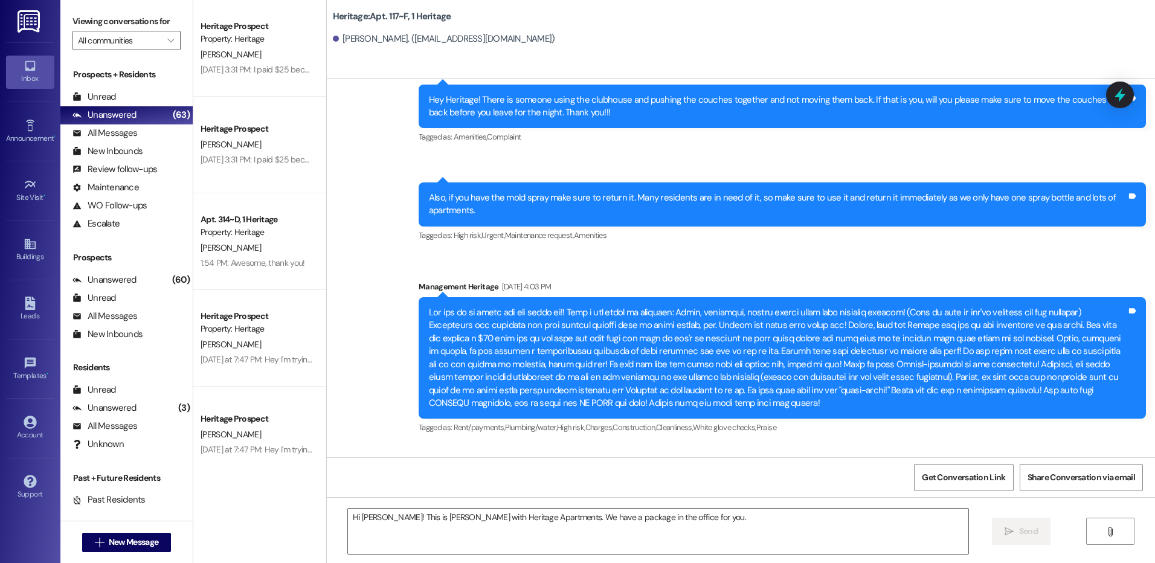
scroll to position [28161, 0]
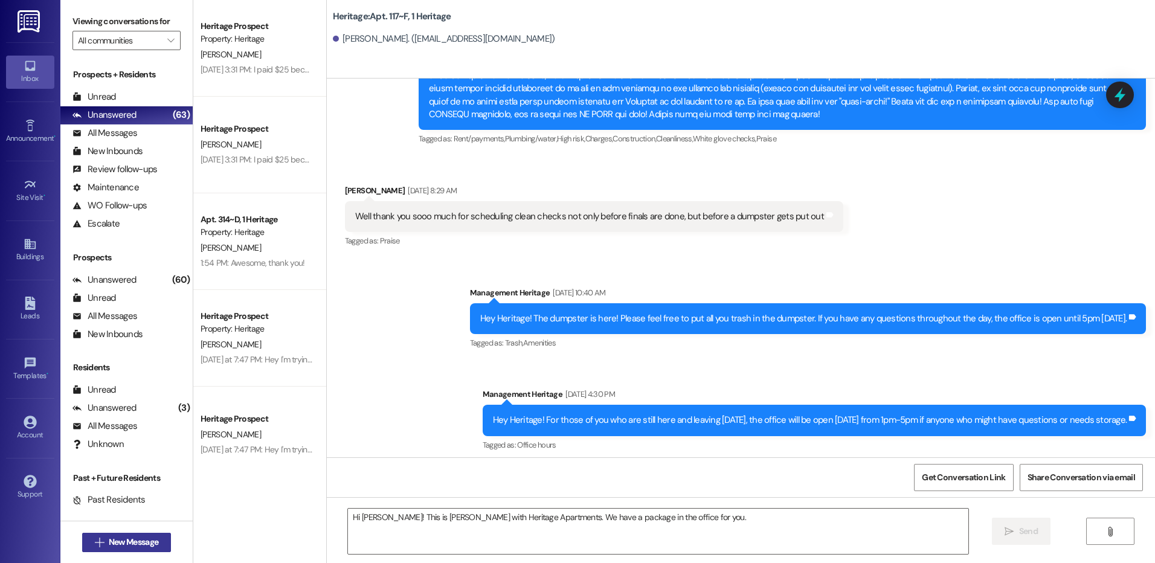
click at [147, 535] on button " New Message" at bounding box center [126, 542] width 89 height 19
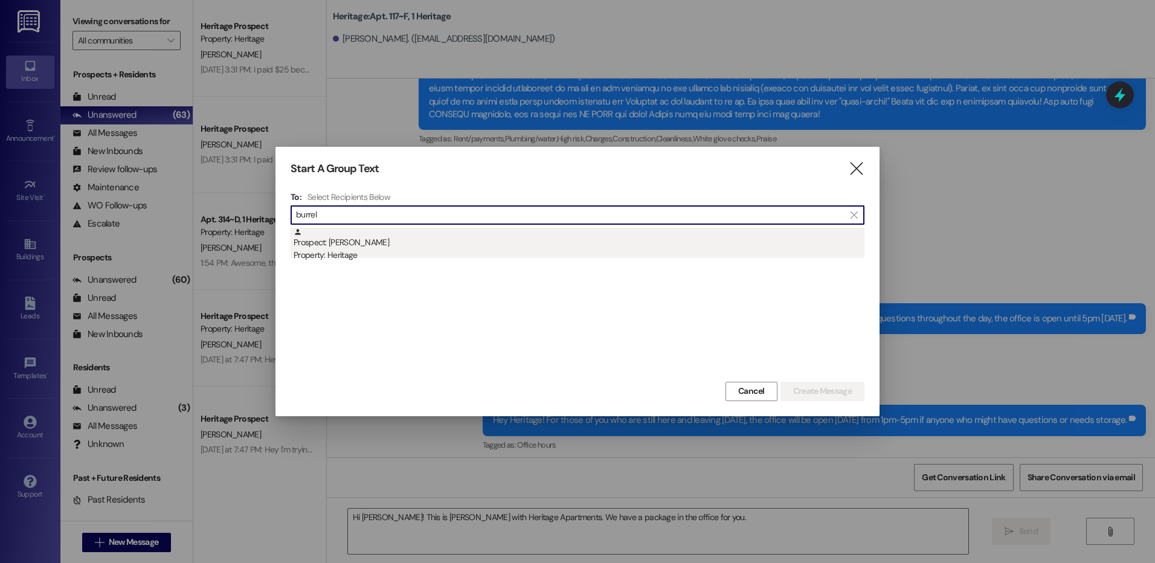
type input "burrel"
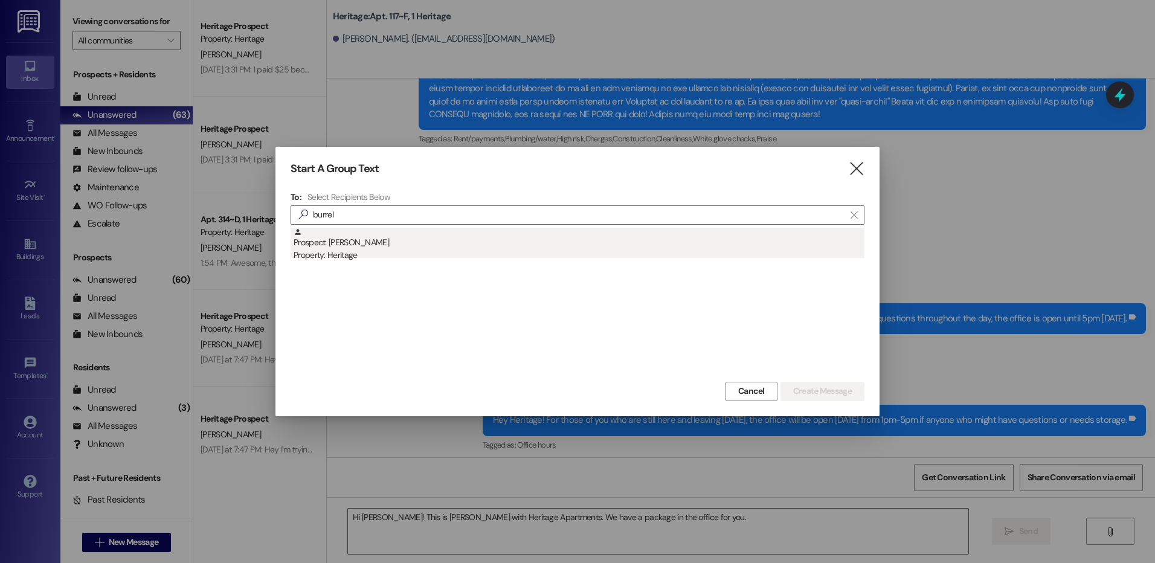
drag, startPoint x: 426, startPoint y: 253, endPoint x: 646, endPoint y: 255, distance: 220.5
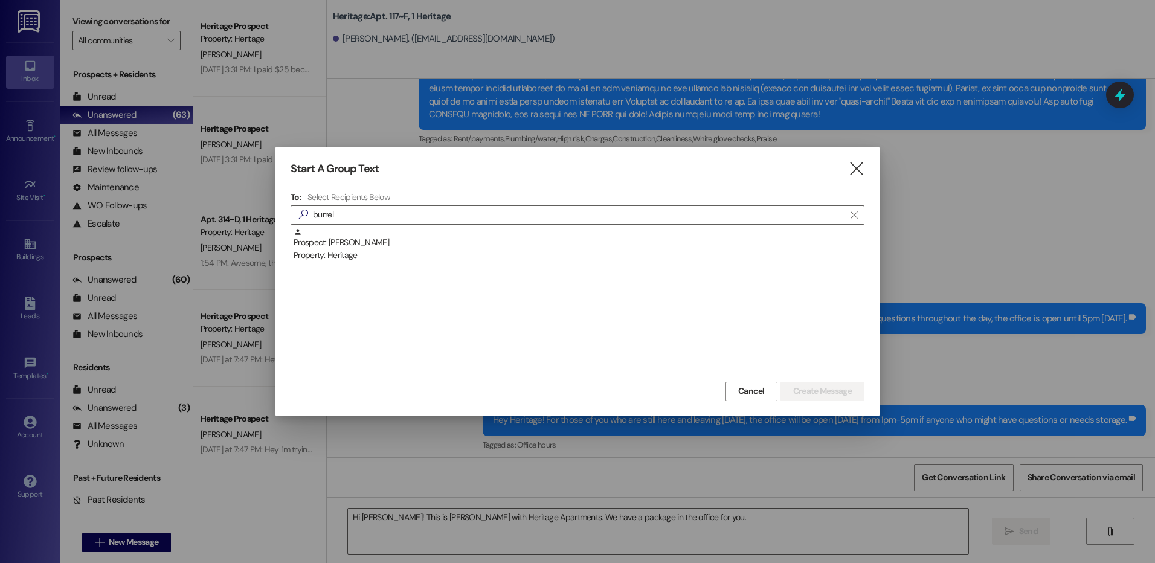
click at [426, 253] on div "Property: Heritage" at bounding box center [579, 255] width 571 height 13
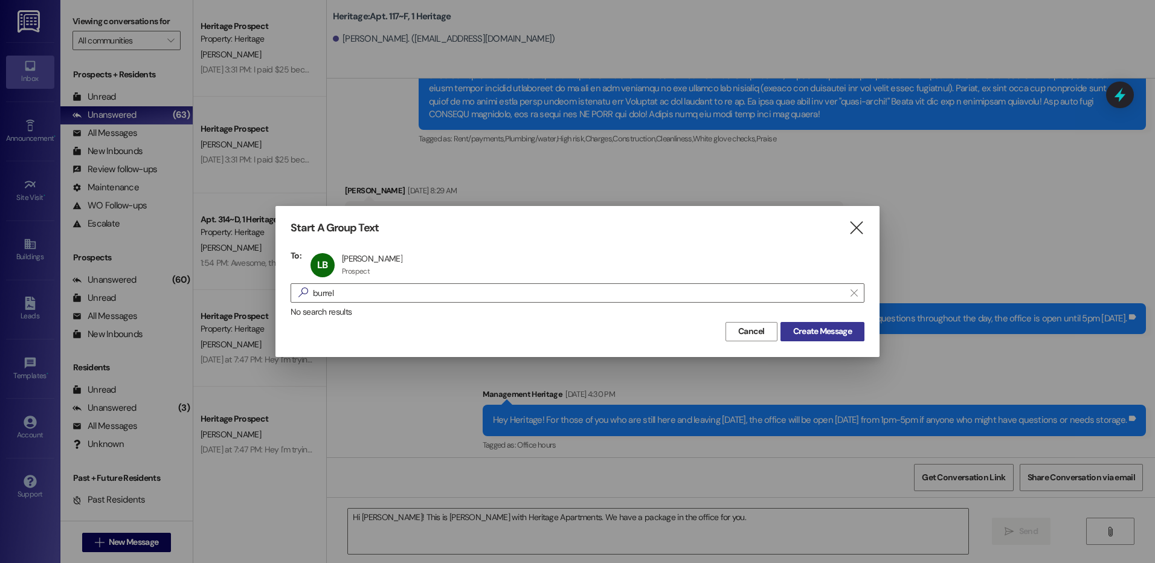
click at [855, 332] on button "Create Message" at bounding box center [822, 331] width 84 height 19
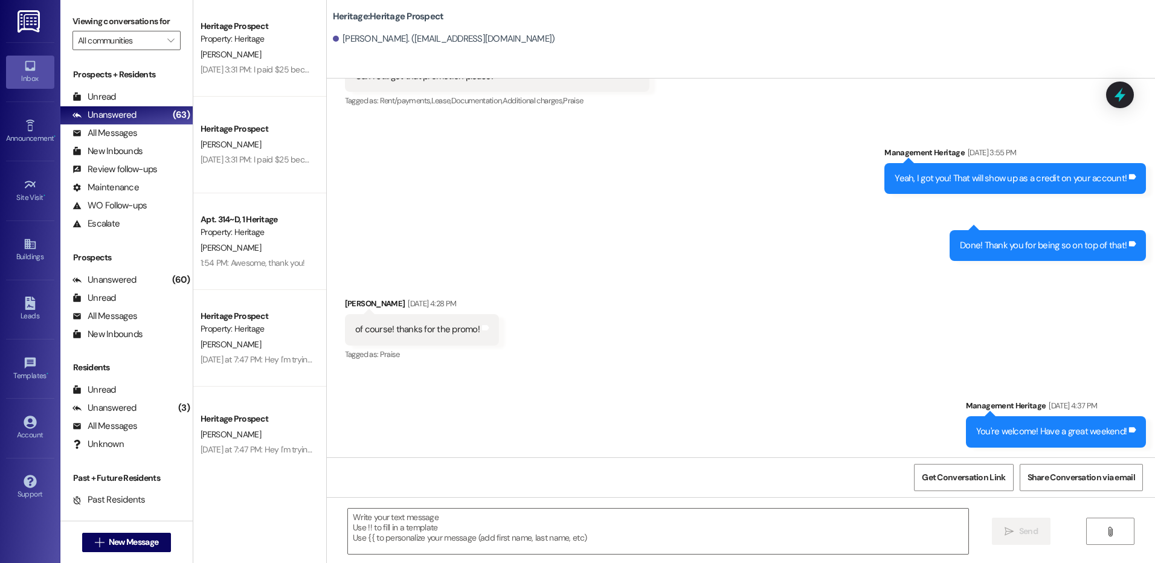
scroll to position [1076, 0]
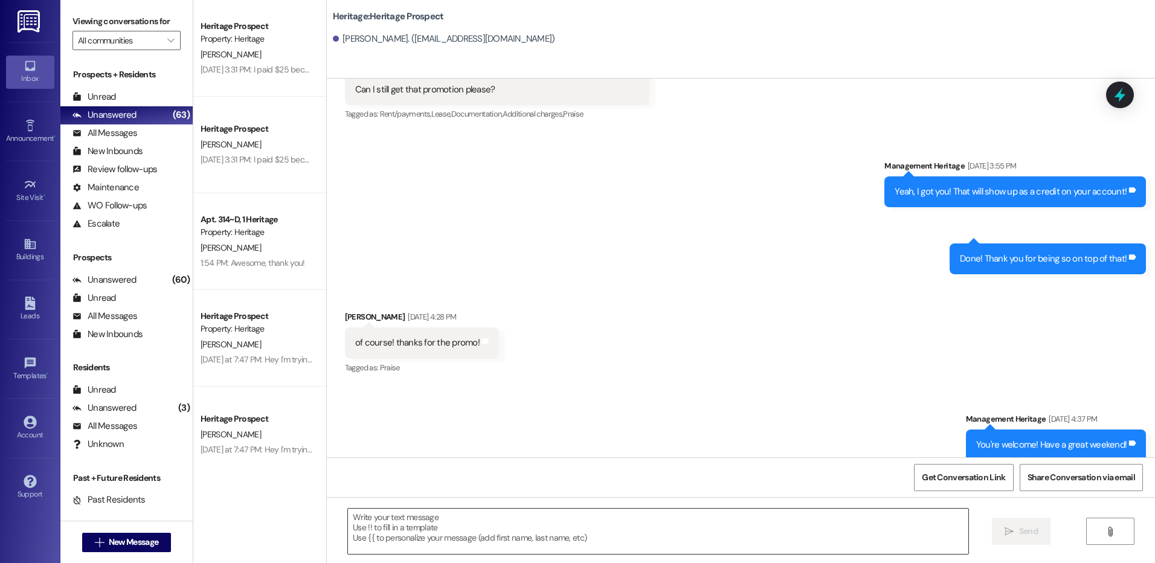
click at [490, 523] on textarea at bounding box center [658, 531] width 620 height 45
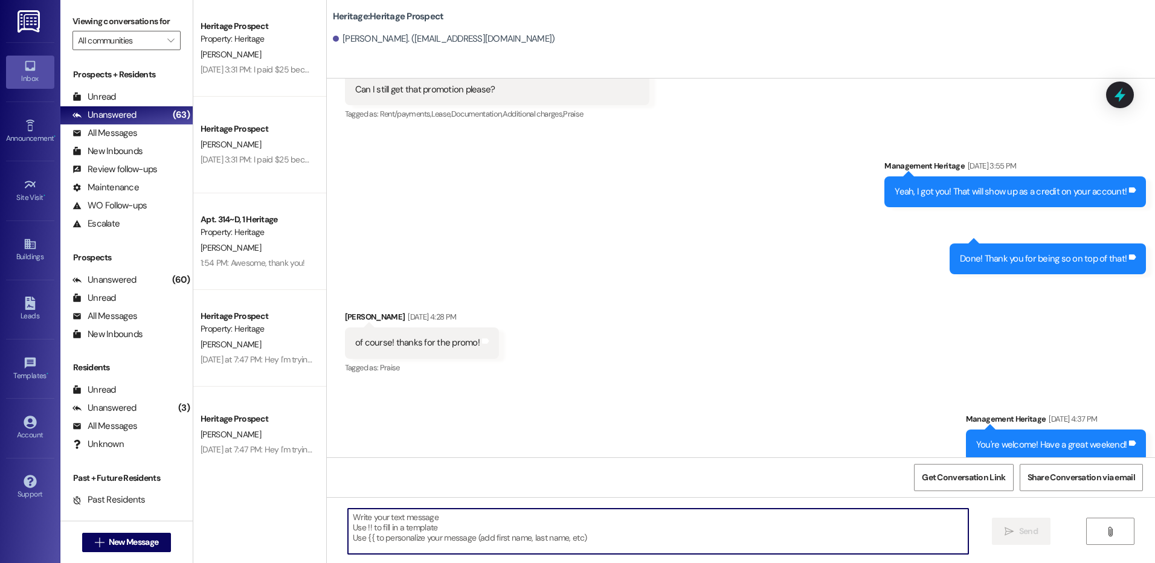
paste textarea "Hi [PERSON_NAME]! This is [PERSON_NAME] with Heritage Apartments. We have a pac…"
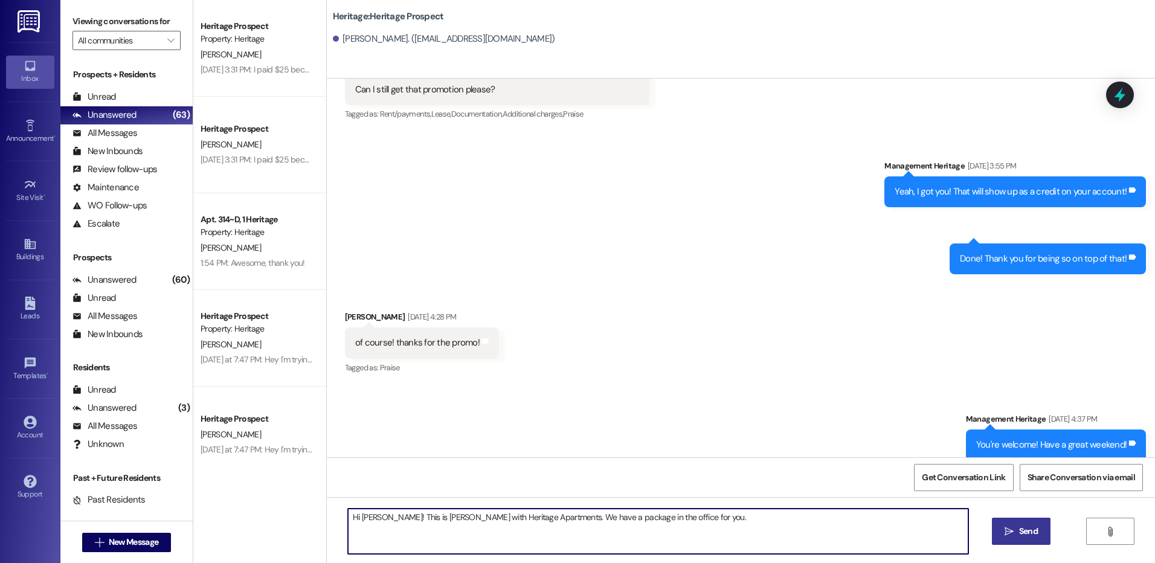
click at [357, 516] on textarea "Hi [PERSON_NAME]! This is [PERSON_NAME] with Heritage Apartments. We have a pac…" at bounding box center [658, 531] width 620 height 45
type textarea "Hi [PERSON_NAME]! This is [PERSON_NAME] with Heritage Apartments. We have a pac…"
click at [141, 551] on button " New Message" at bounding box center [126, 542] width 89 height 19
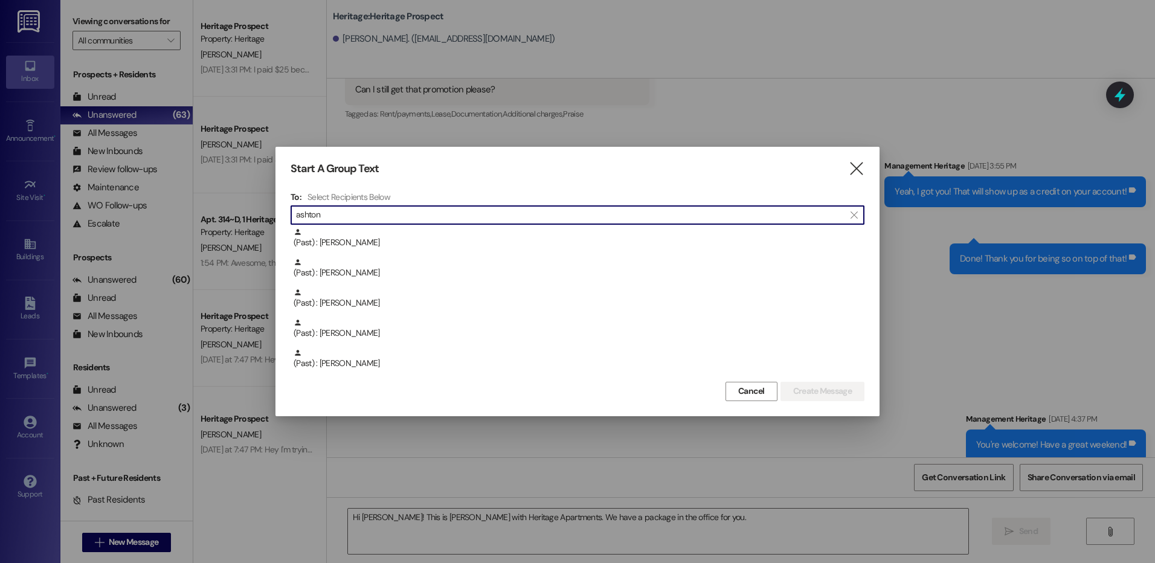
scroll to position [121, 0]
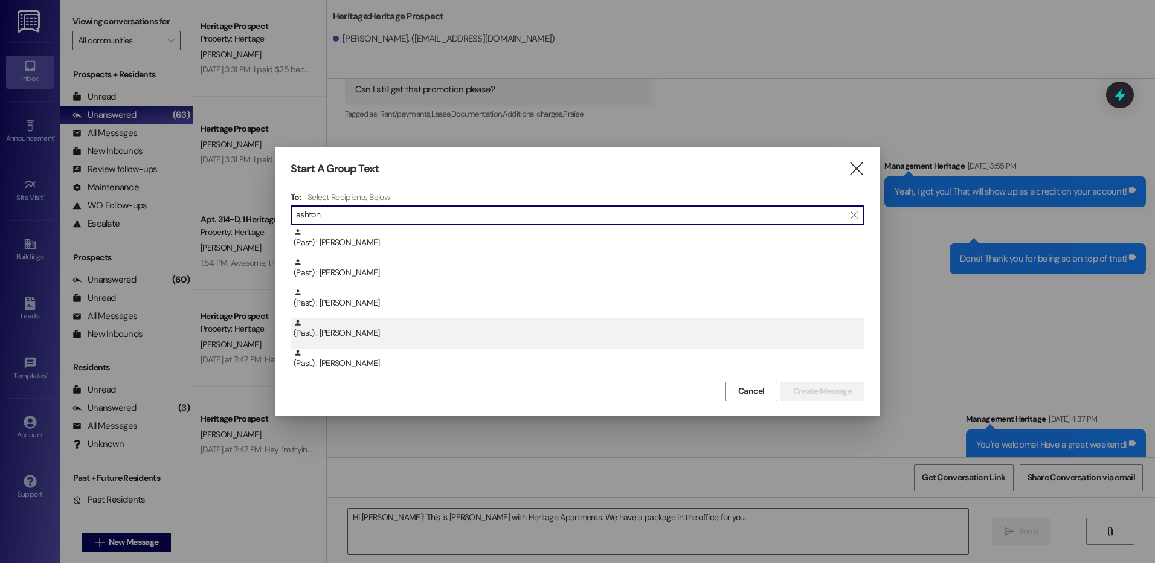
type input "ashton"
click at [373, 342] on div "(Past) : [PERSON_NAME]" at bounding box center [578, 333] width 574 height 30
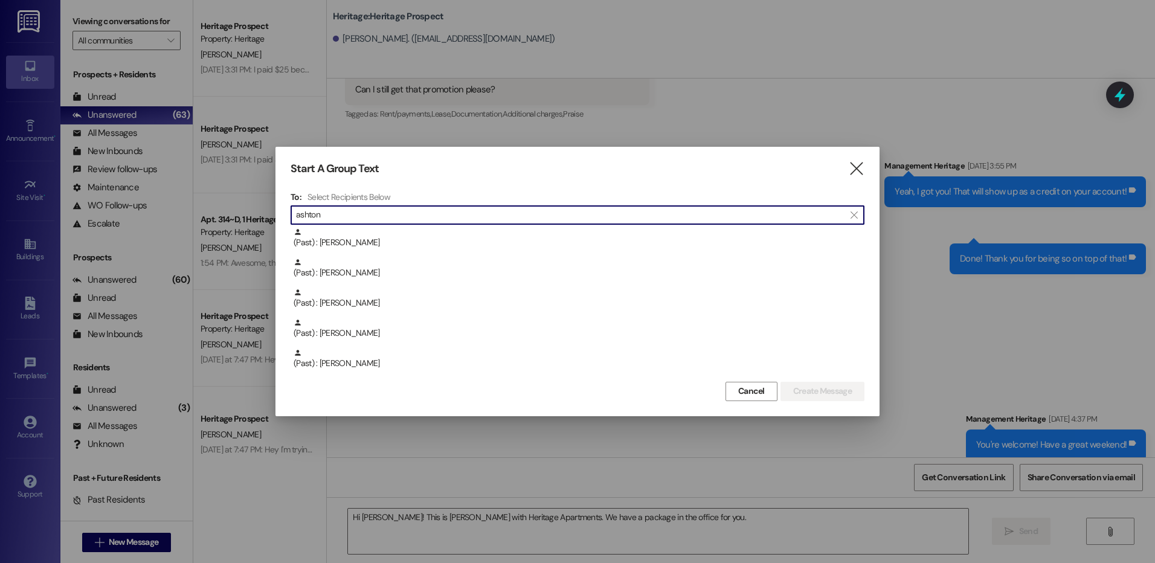
scroll to position [91, 0]
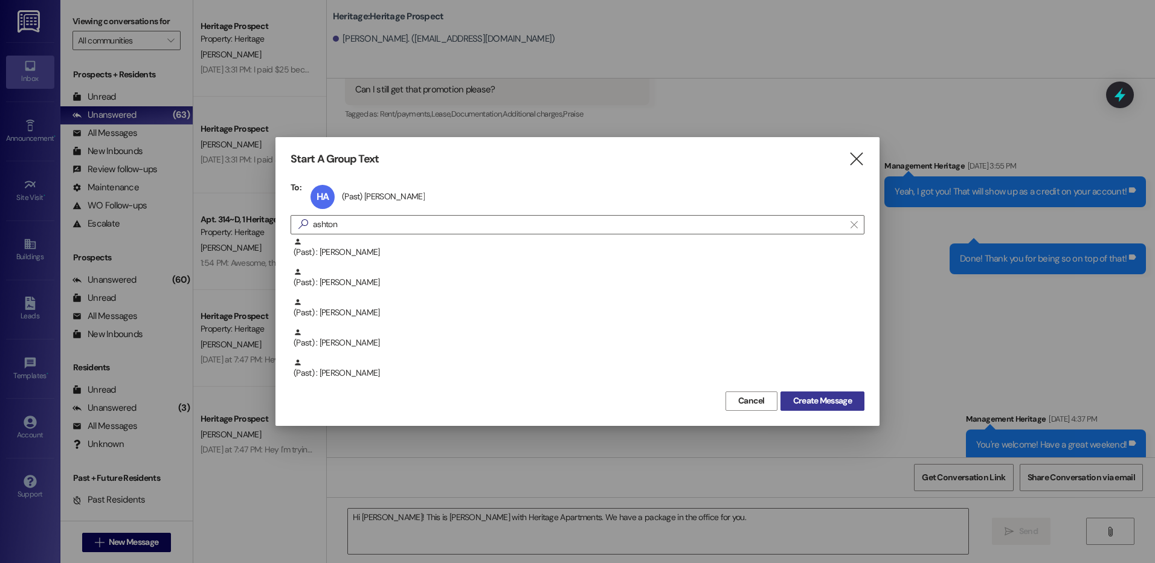
click at [813, 399] on span "Create Message" at bounding box center [822, 400] width 59 height 13
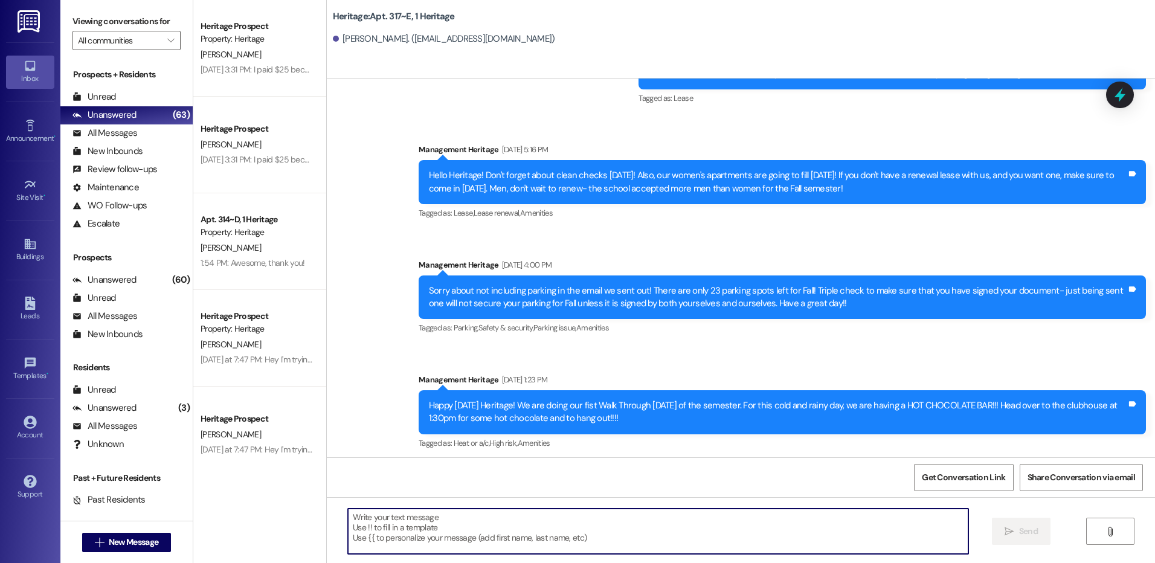
click at [419, 531] on textarea at bounding box center [658, 531] width 620 height 45
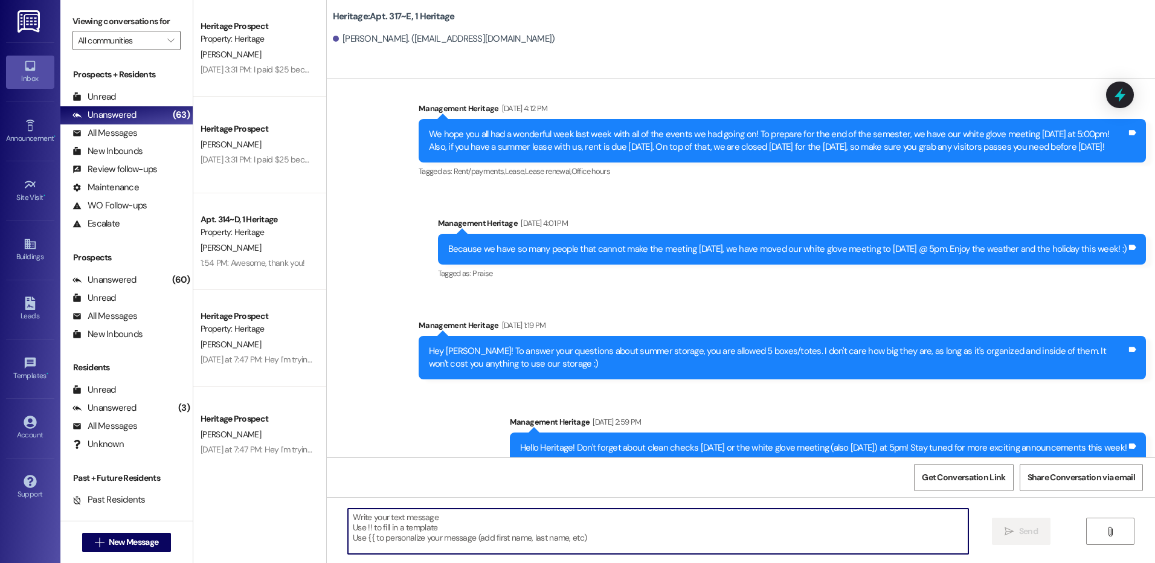
paste textarea "Hi [PERSON_NAME]! This is [PERSON_NAME] with Heritage Apartments. We have a pac…"
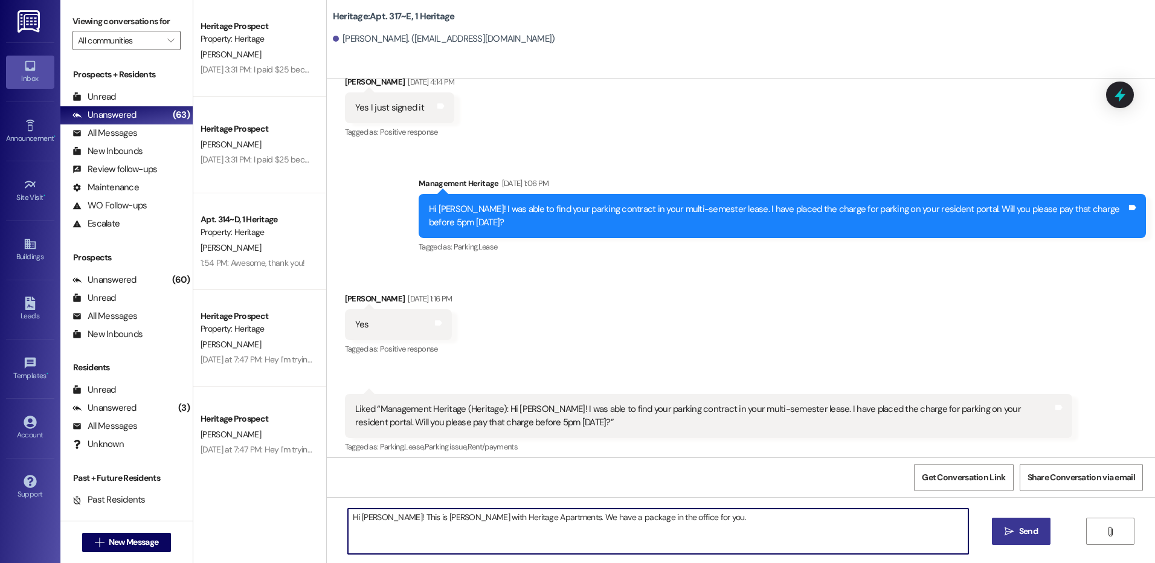
scroll to position [14022, 0]
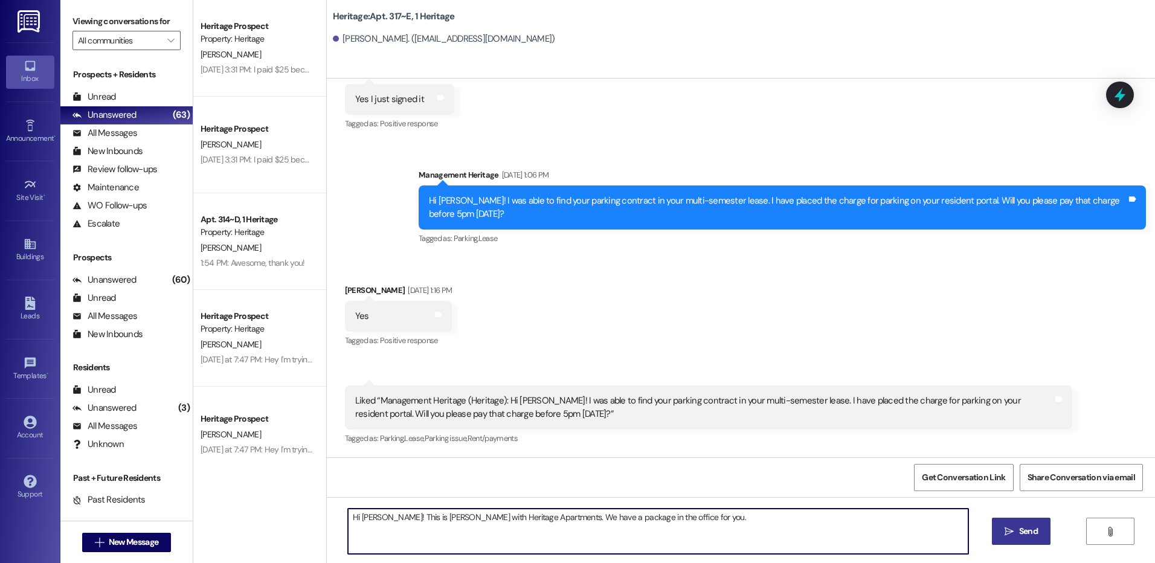
click at [369, 516] on textarea "Hi [PERSON_NAME]! This is [PERSON_NAME] with Heritage Apartments. We have a pac…" at bounding box center [658, 531] width 620 height 45
type textarea "Hi [PERSON_NAME]! This is [PERSON_NAME] with Heritage Apartments. We have a pac…"
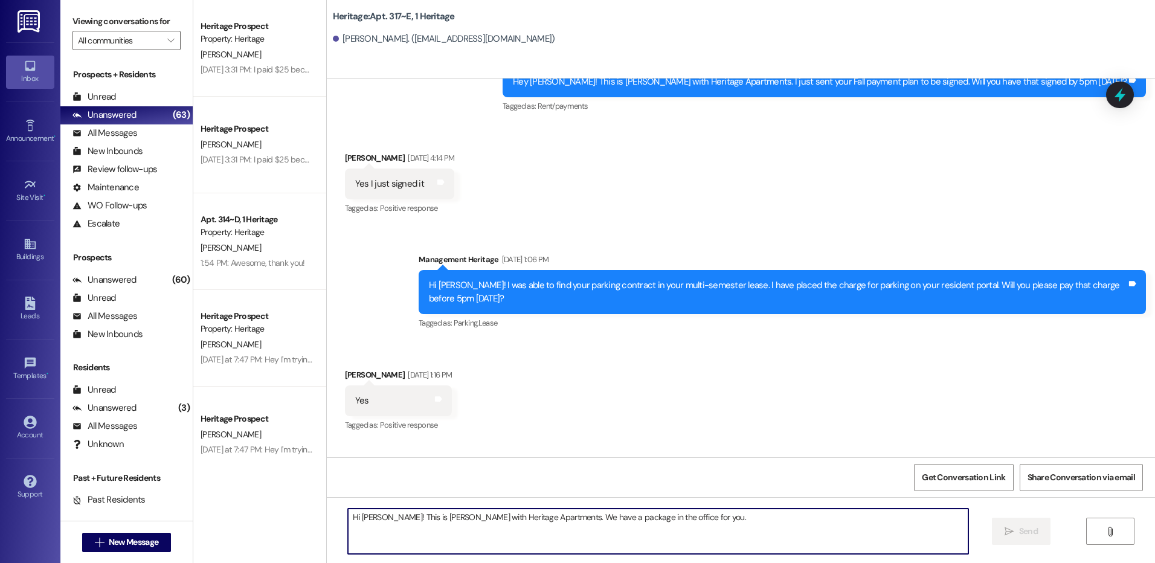
scroll to position [14106, 0]
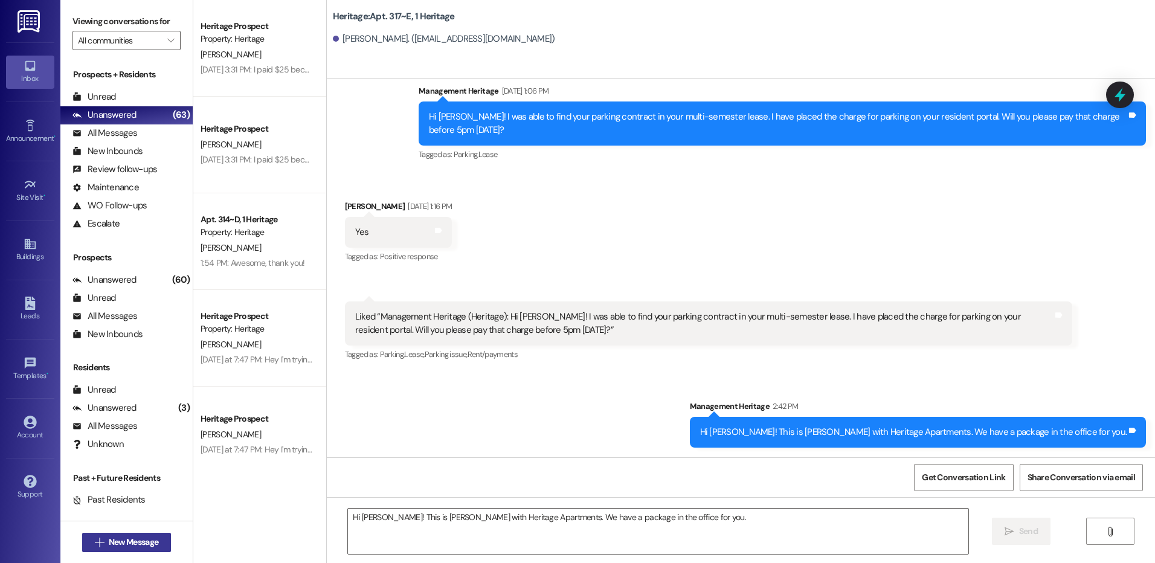
click at [82, 549] on button " New Message" at bounding box center [126, 542] width 89 height 19
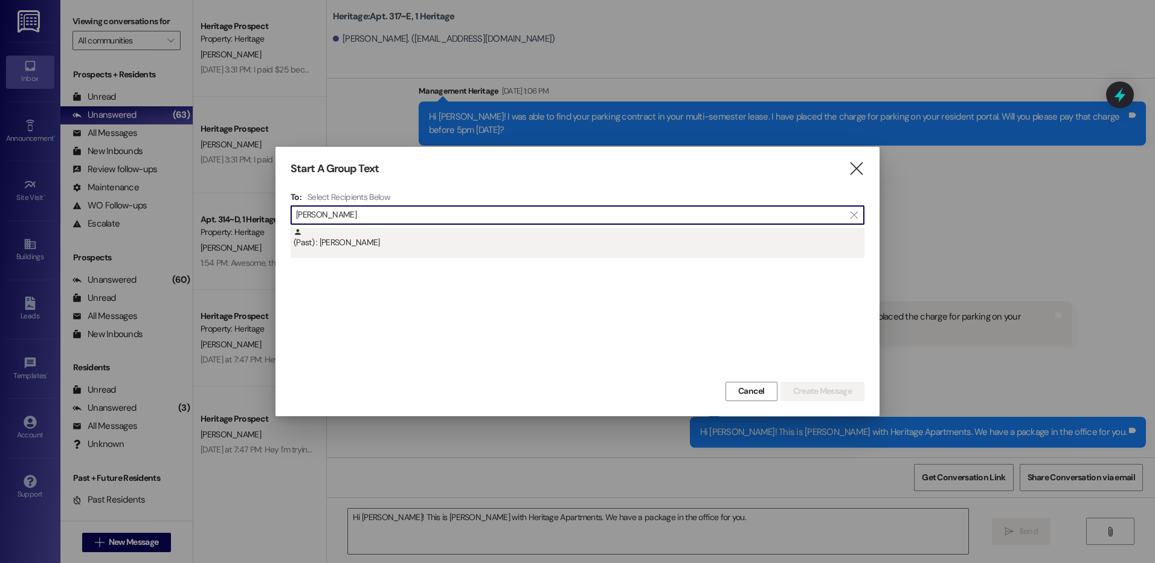
type input "[PERSON_NAME]"
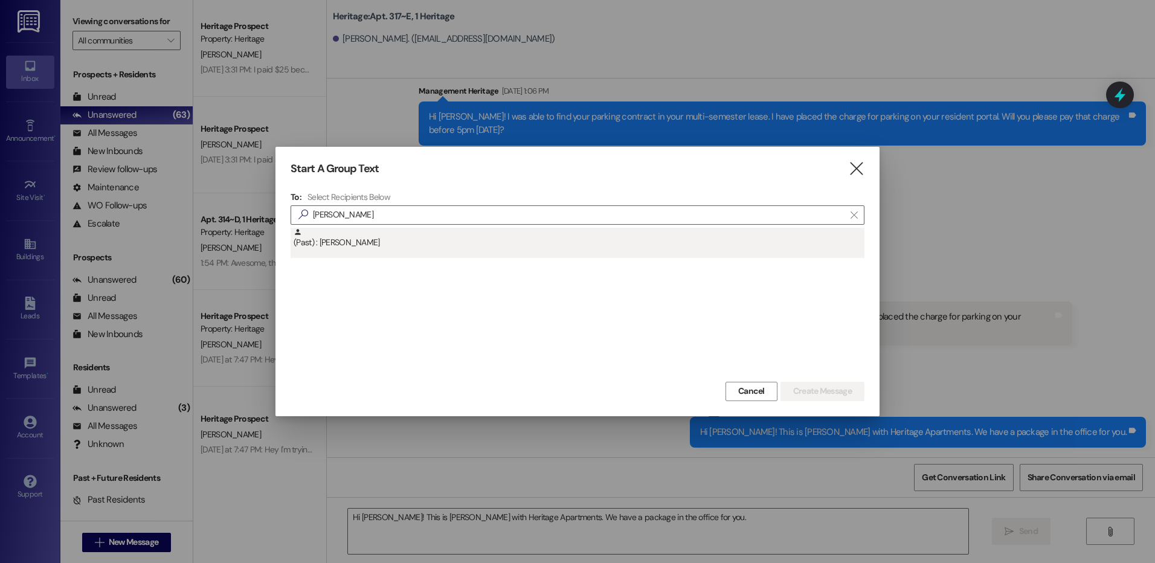
click at [537, 231] on div "(Past) : [PERSON_NAME]" at bounding box center [579, 238] width 571 height 21
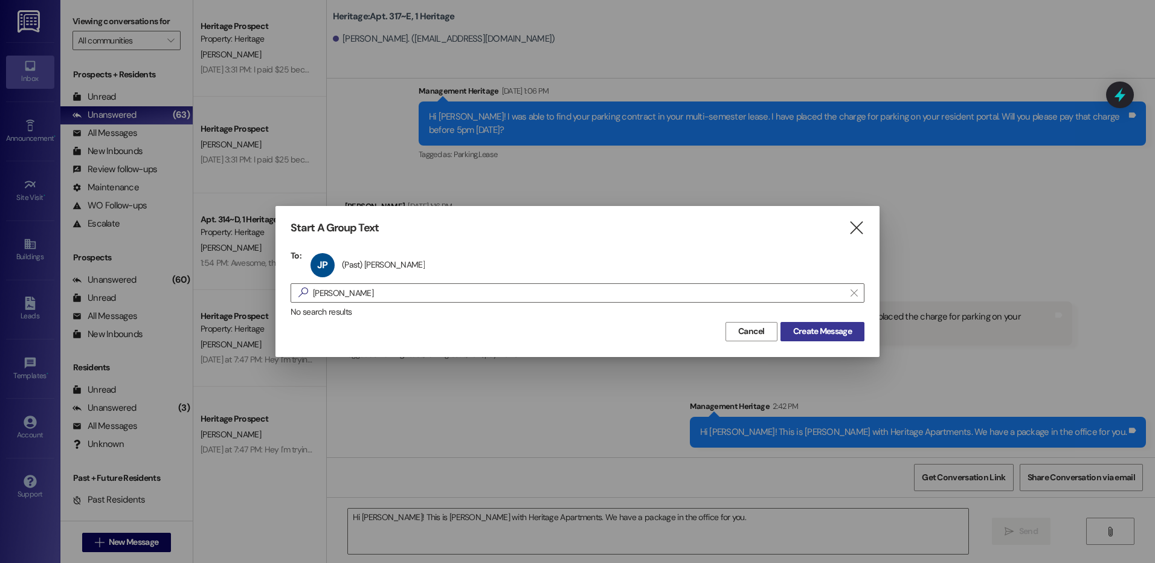
click at [817, 337] on span "Create Message" at bounding box center [822, 331] width 59 height 13
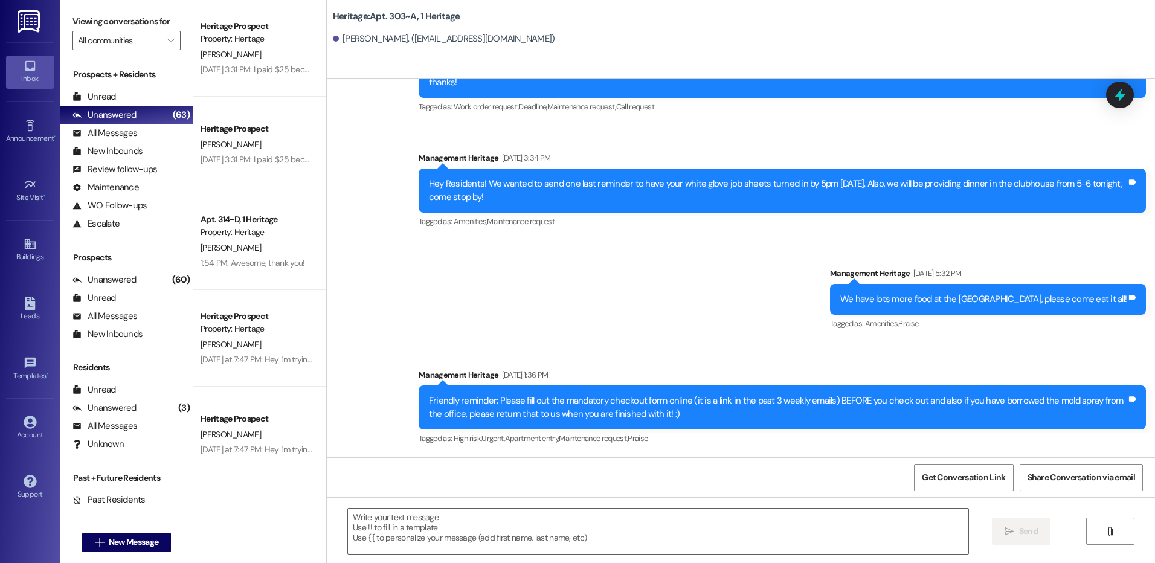
scroll to position [3486, 0]
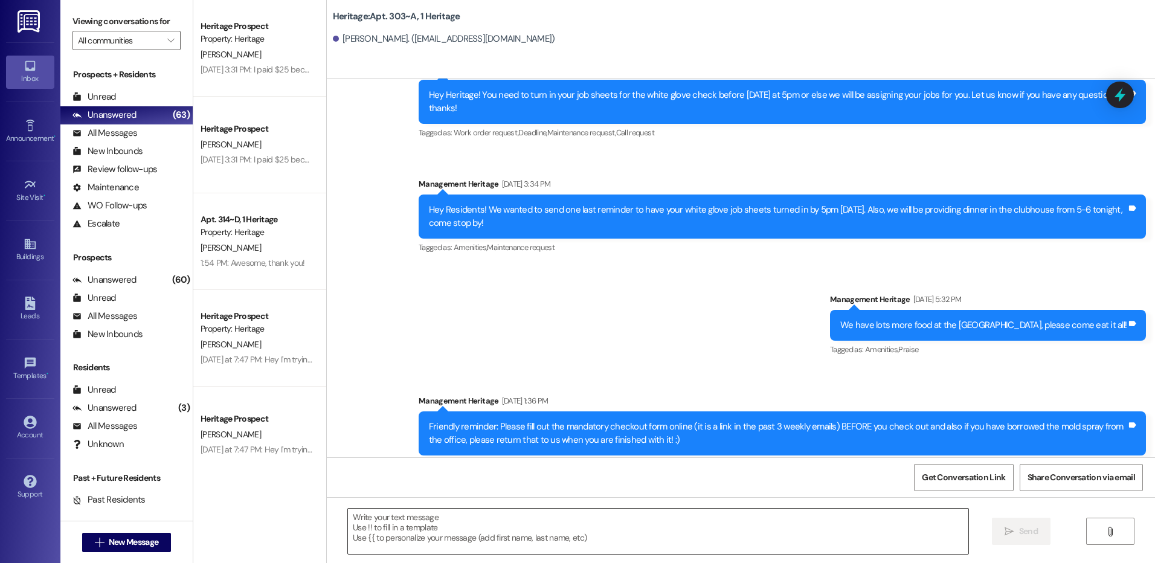
click at [478, 524] on textarea at bounding box center [658, 531] width 620 height 45
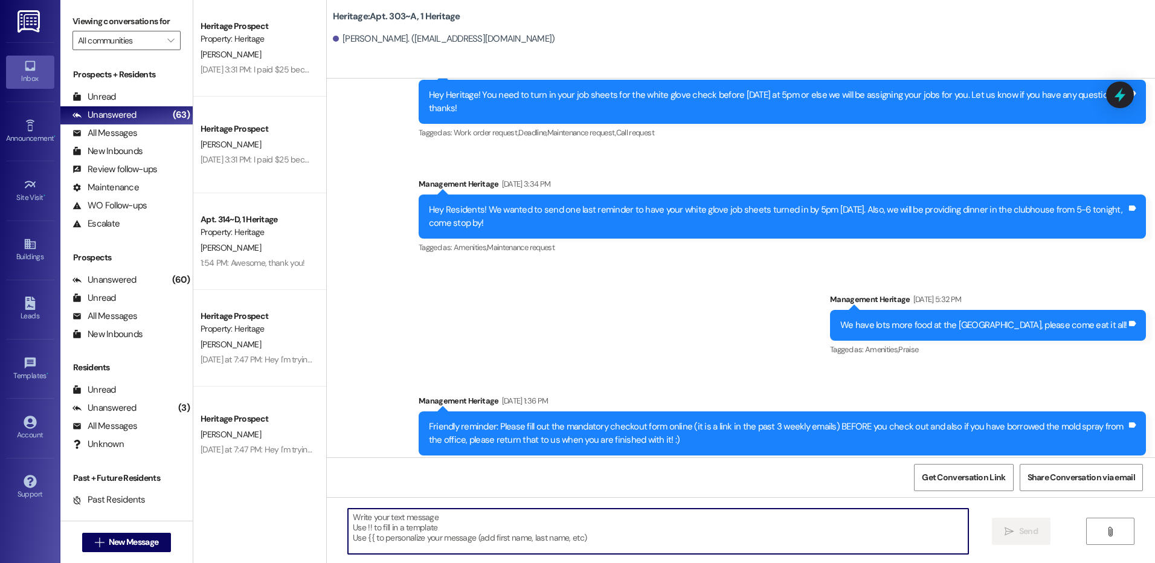
paste textarea "Hi [PERSON_NAME]! This is [PERSON_NAME] with Heritage Apartments. We have a pac…"
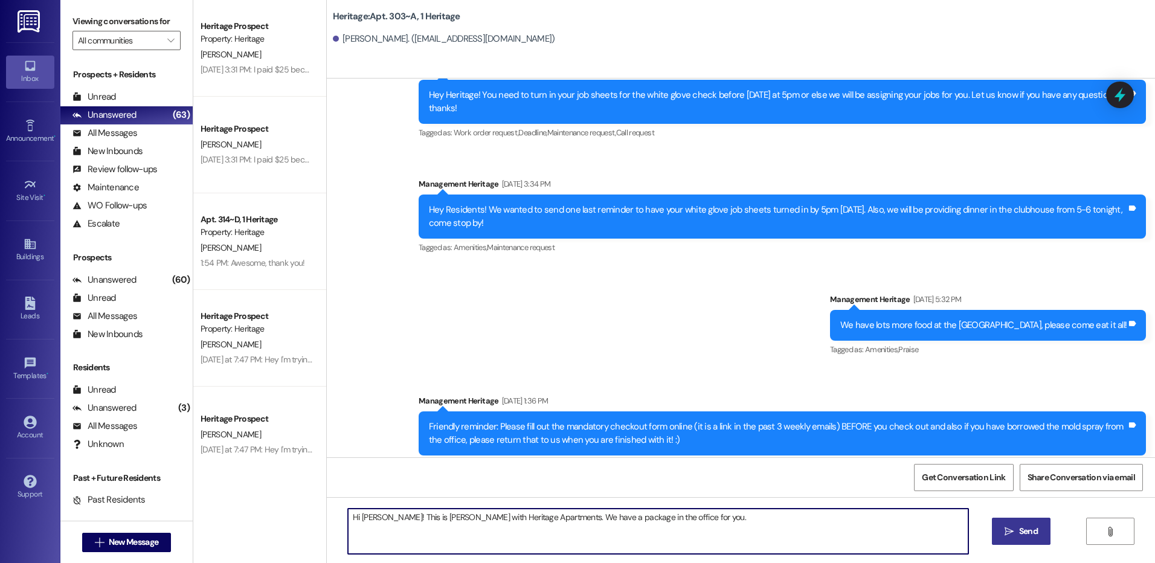
click at [365, 516] on textarea "Hi [PERSON_NAME]! This is [PERSON_NAME] with Heritage Apartments. We have a pac…" at bounding box center [658, 531] width 620 height 45
click at [367, 516] on textarea "Hi [PERSON_NAME]! This is [PERSON_NAME] with Heritage Apartments. We have a pac…" at bounding box center [658, 531] width 620 height 45
type textarea "Hi [PERSON_NAME]! This is [PERSON_NAME] with Heritage Apartments. We have a pac…"
click at [123, 531] on div " New Message" at bounding box center [126, 542] width 89 height 30
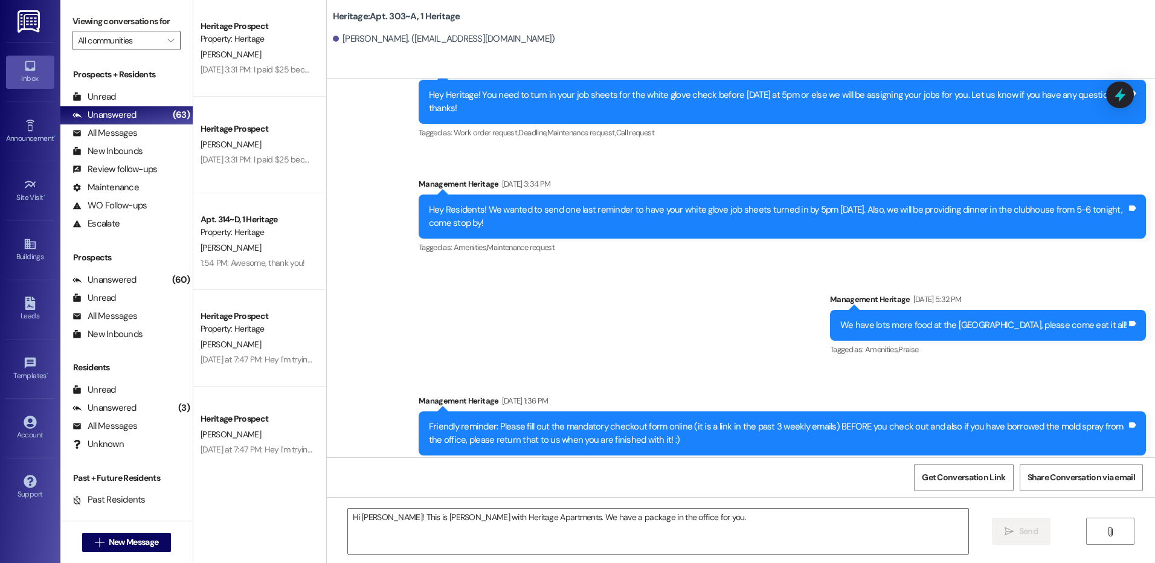
click at [125, 555] on div " New Message" at bounding box center [126, 542] width 132 height 42
click at [125, 545] on span "New Message" at bounding box center [134, 542] width 50 height 13
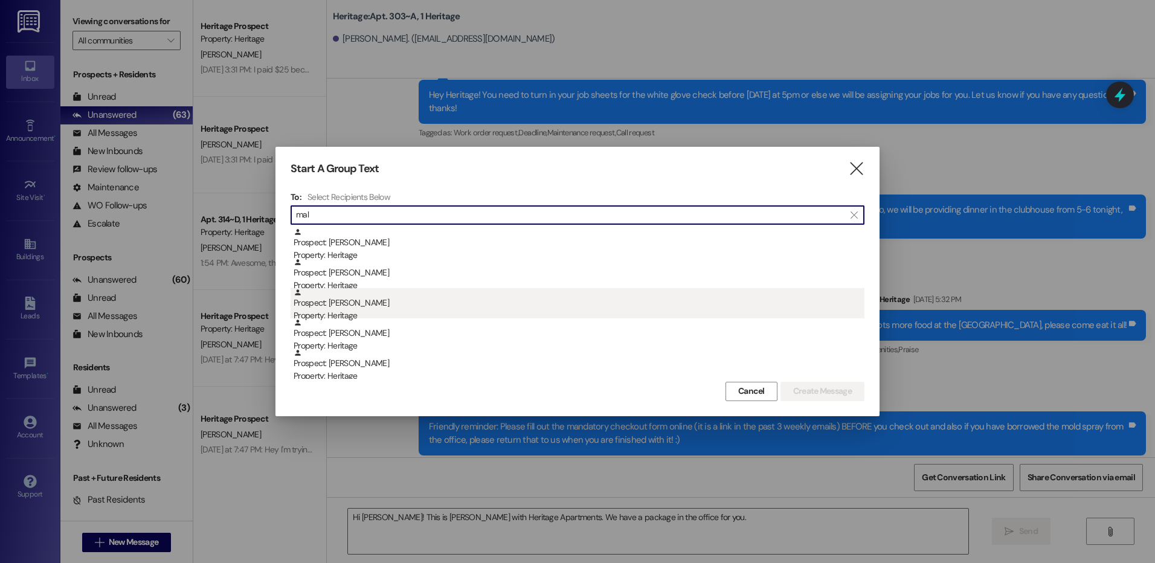
type input "mal"
click at [347, 303] on div "Prospect: [PERSON_NAME] Property: Heritage" at bounding box center [579, 305] width 571 height 34
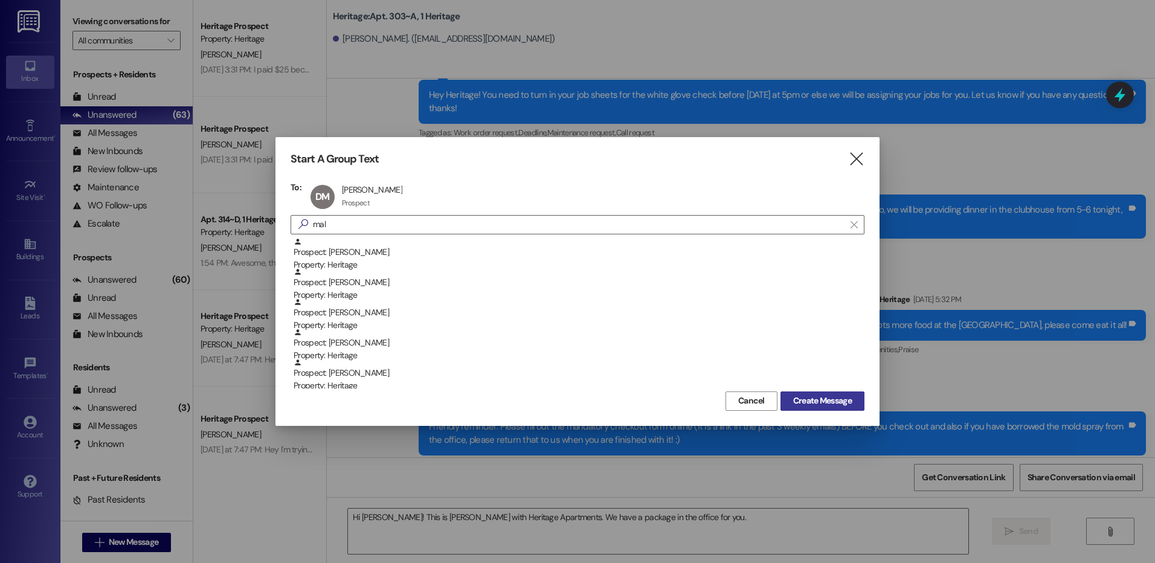
click at [858, 403] on button "Create Message" at bounding box center [822, 400] width 84 height 19
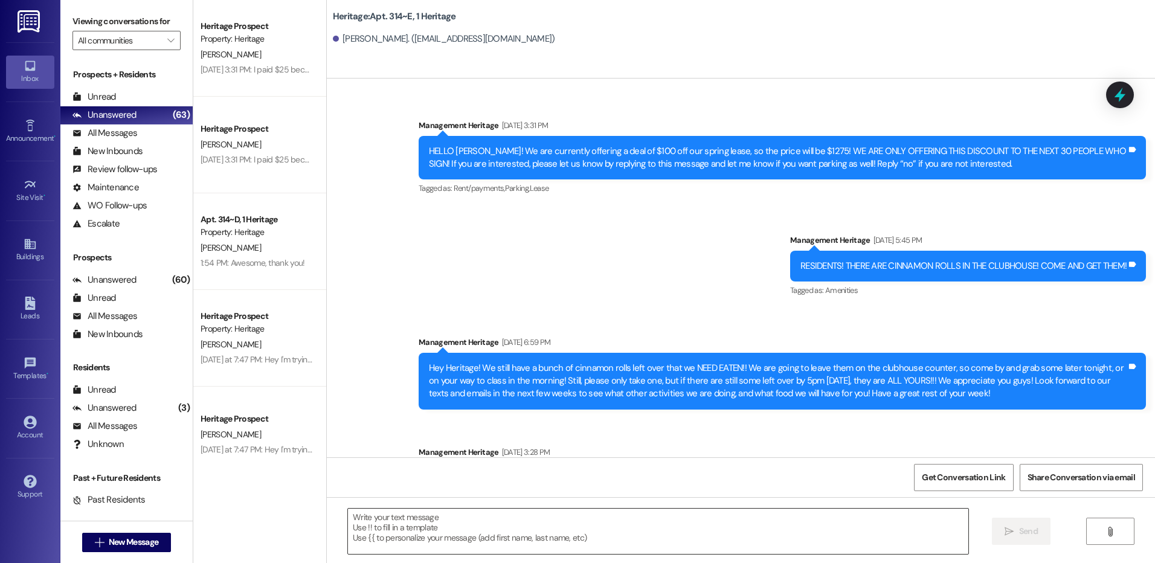
scroll to position [945, 0]
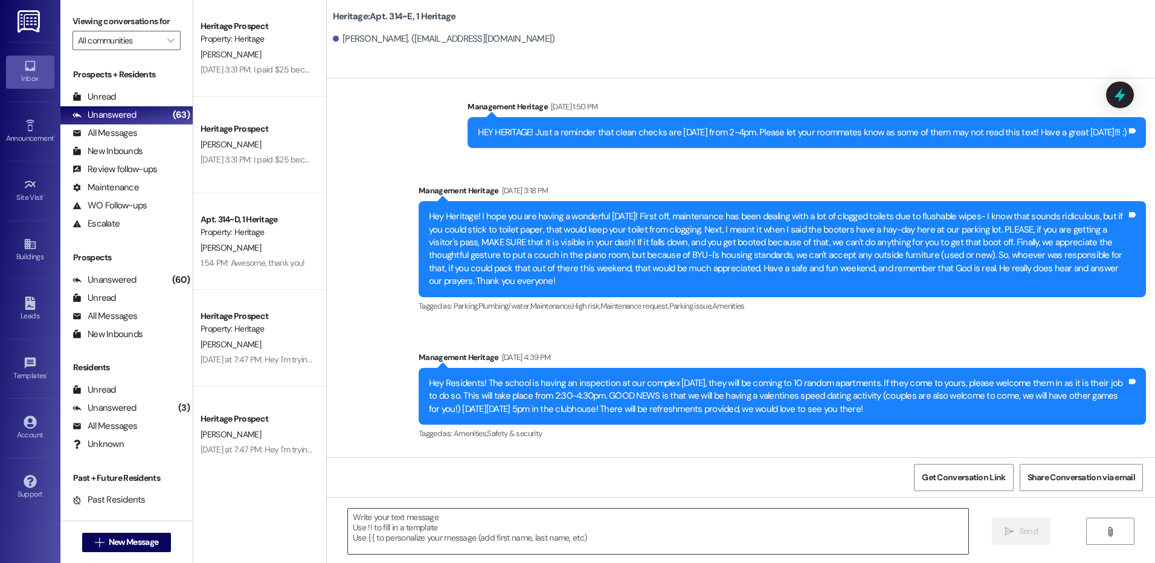
click at [423, 541] on textarea at bounding box center [658, 531] width 620 height 45
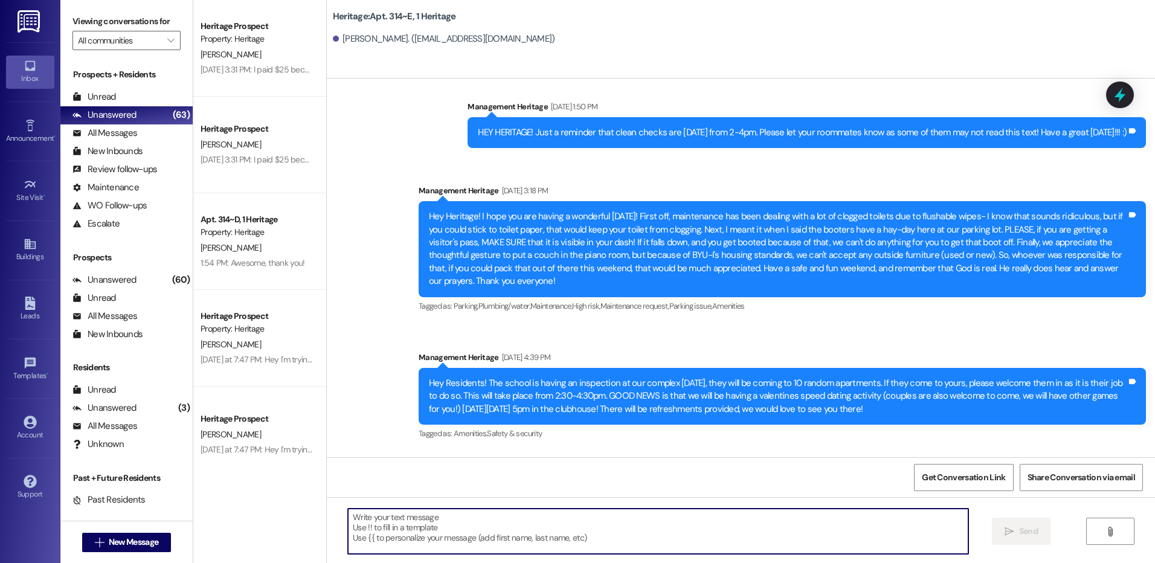
paste textarea "Hi [PERSON_NAME]! This is [PERSON_NAME] with Heritage Apartments. We have a pac…"
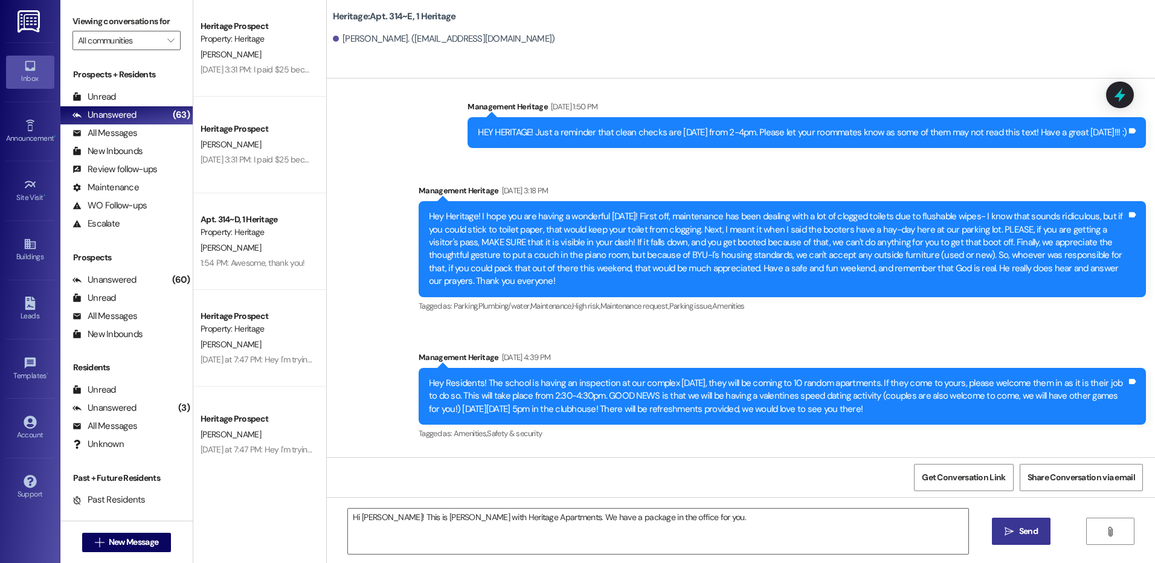
click at [372, 507] on div "Hi [PERSON_NAME]! This is [PERSON_NAME] with Heritage Apartments. We have a pac…" at bounding box center [741, 542] width 828 height 91
click at [364, 514] on textarea "Hi [PERSON_NAME]! This is [PERSON_NAME] with Heritage Apartments. We have a pac…" at bounding box center [658, 531] width 620 height 45
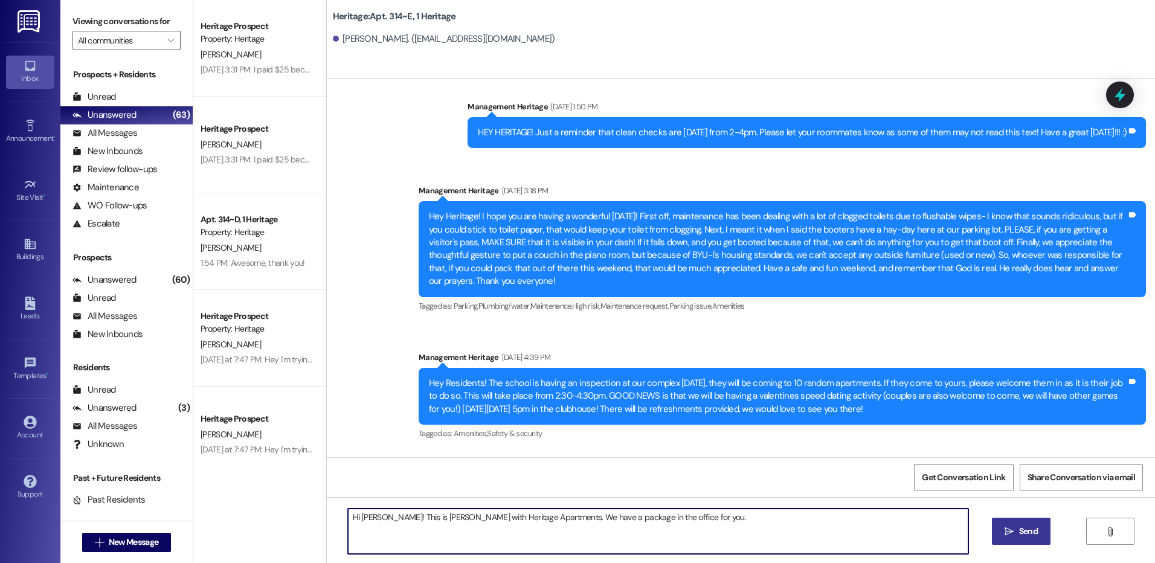
click at [364, 514] on textarea "Hi [PERSON_NAME]! This is [PERSON_NAME] with Heritage Apartments. We have a pac…" at bounding box center [658, 531] width 620 height 45
type textarea "Hi [PERSON_NAME]! This is [PERSON_NAME] with Heritage Apartments. We have a pac…"
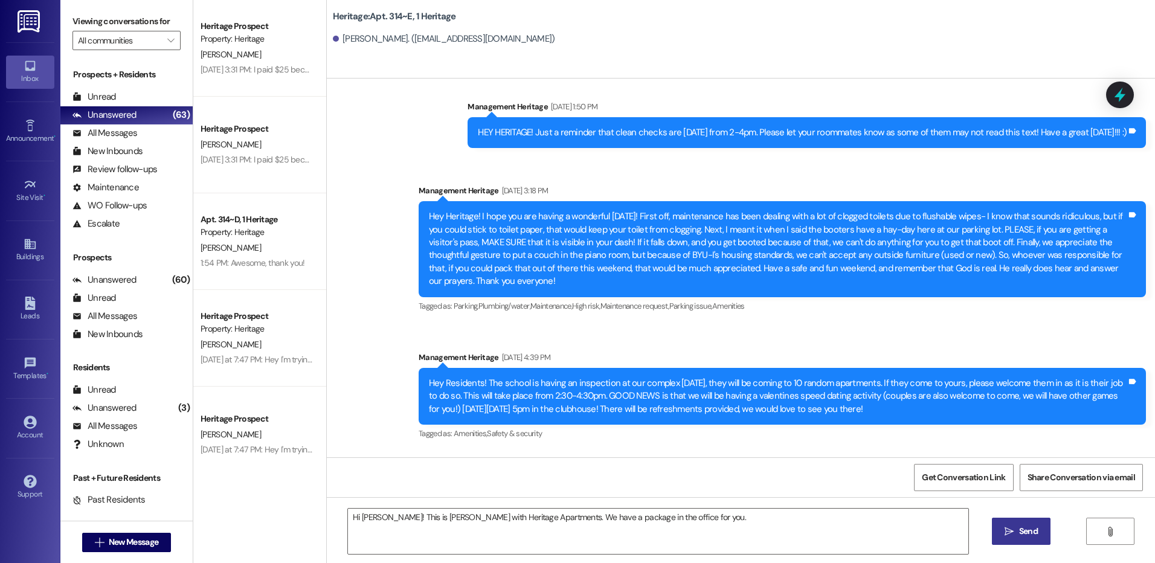
click at [998, 523] on button " Send" at bounding box center [1021, 531] width 59 height 27
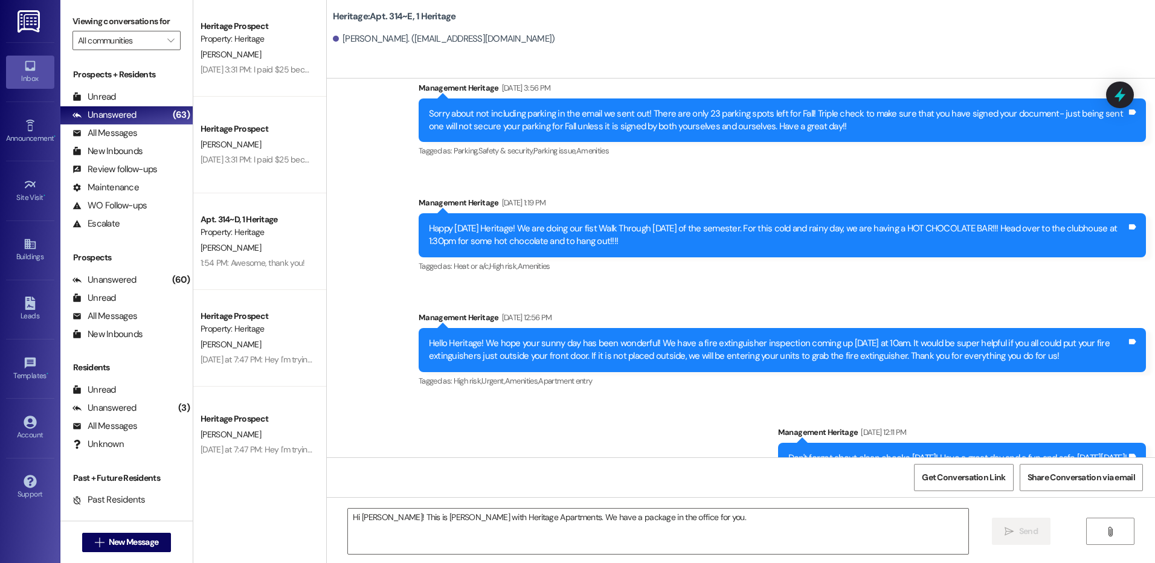
scroll to position [9609, 0]
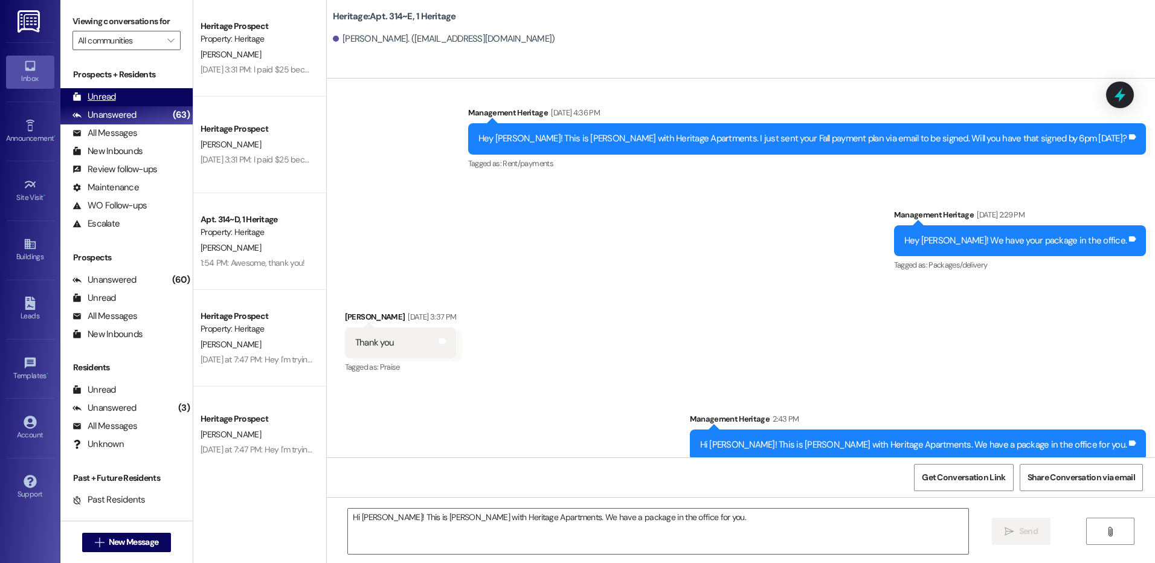
click at [106, 90] on div "Unread (0)" at bounding box center [126, 97] width 132 height 18
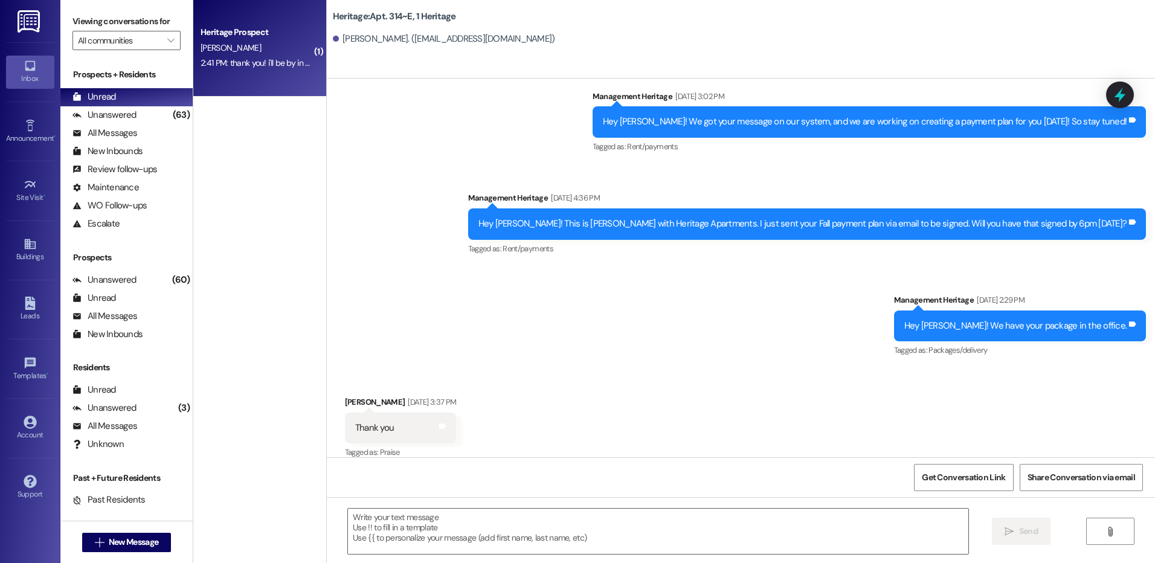
click at [298, 40] on div "[PERSON_NAME]" at bounding box center [256, 47] width 114 height 15
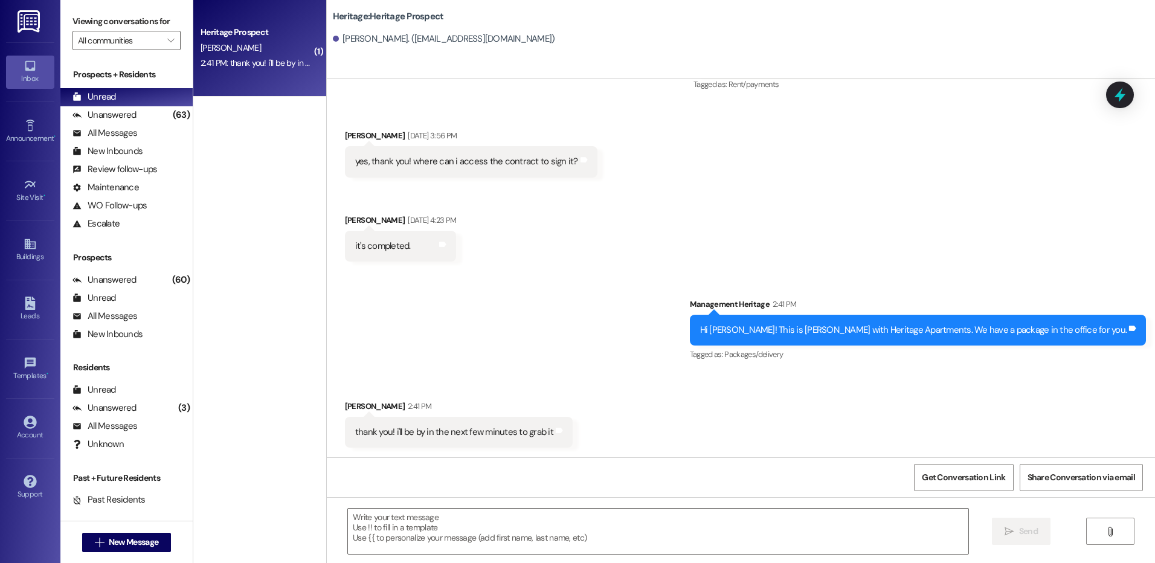
scroll to position [1721, 0]
click at [109, 538] on span "New Message" at bounding box center [134, 542] width 50 height 13
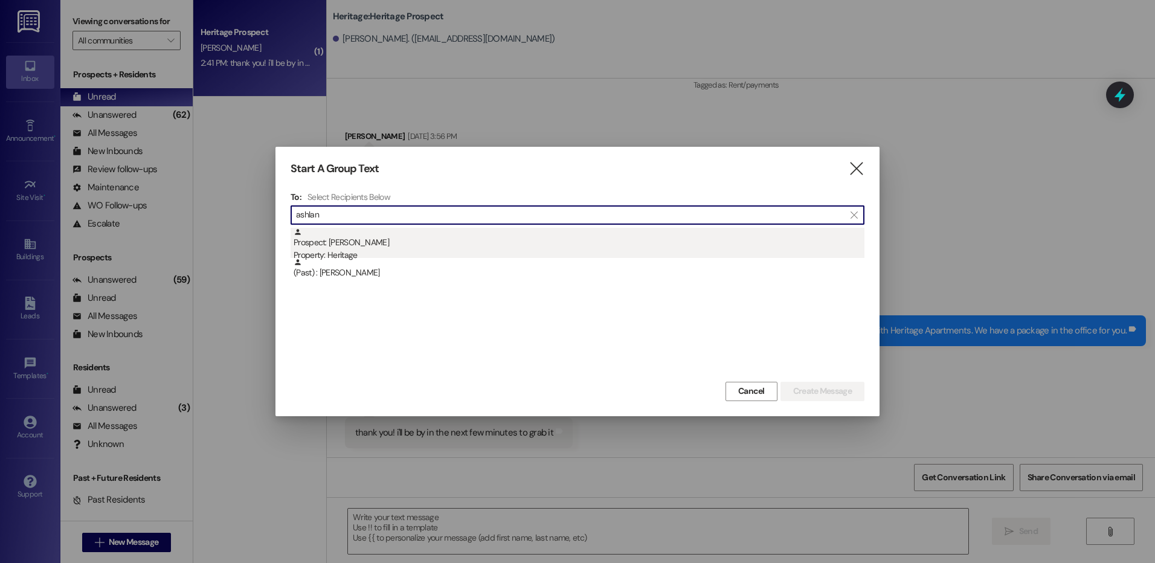
type input "ashlan"
click at [376, 242] on div "Prospect: [PERSON_NAME] Property: Heritage" at bounding box center [579, 245] width 571 height 34
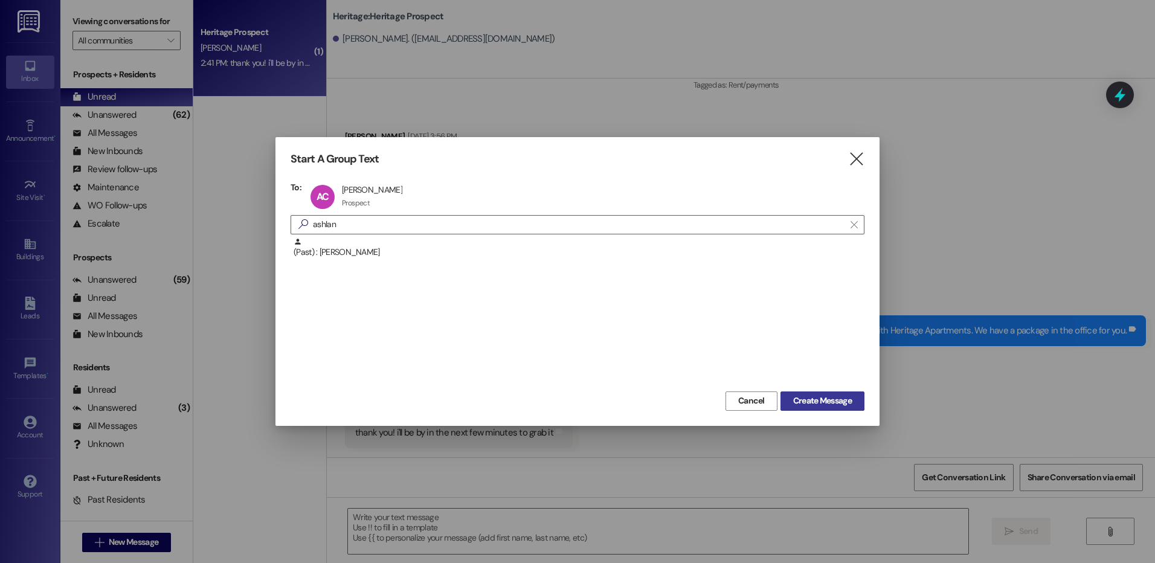
click at [843, 404] on span "Create Message" at bounding box center [822, 400] width 59 height 13
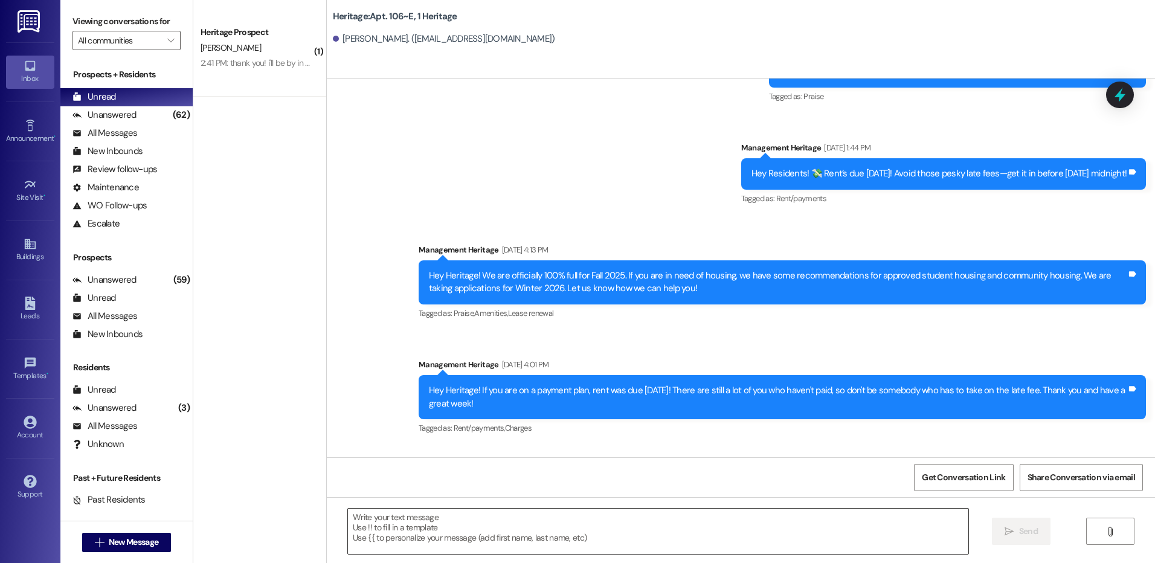
scroll to position [3725, 0]
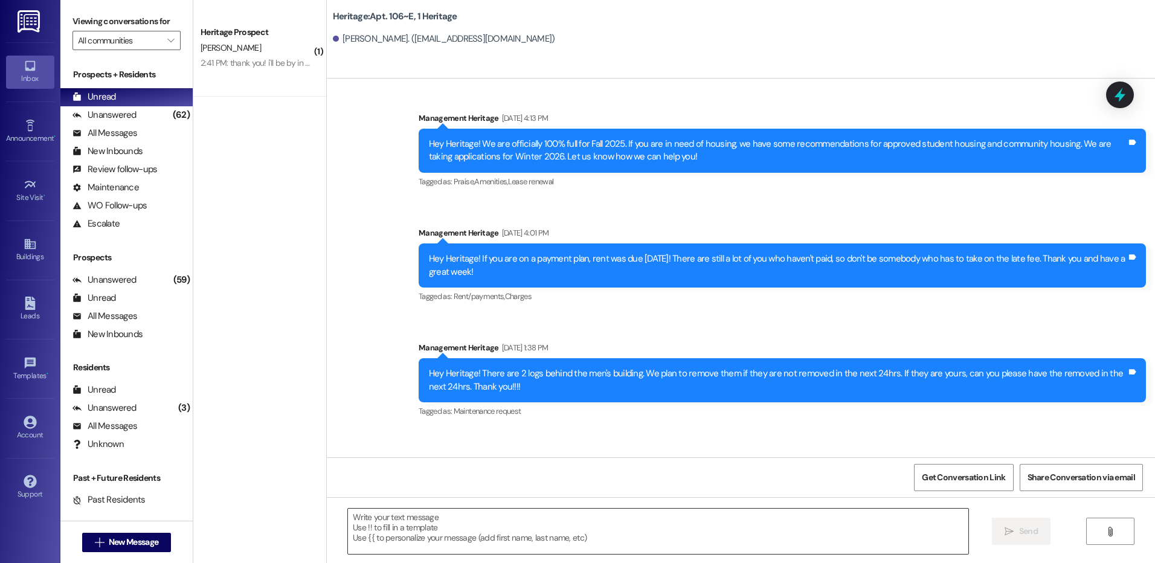
click at [441, 531] on textarea at bounding box center [658, 531] width 620 height 45
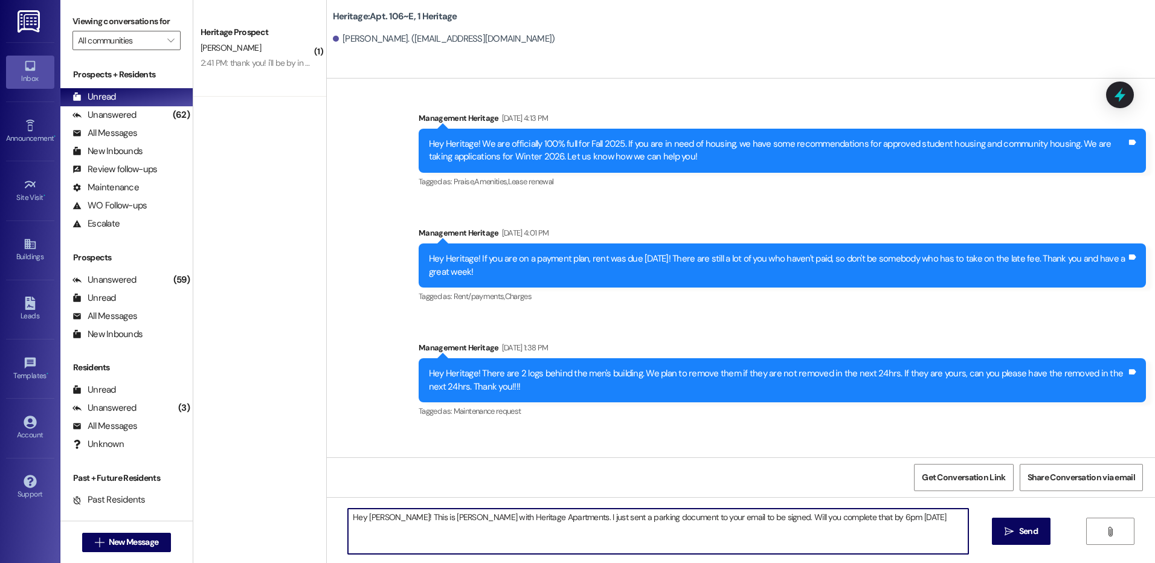
type textarea "Hey [PERSON_NAME]! This is [PERSON_NAME] with Heritage Apartments. I just sent …"
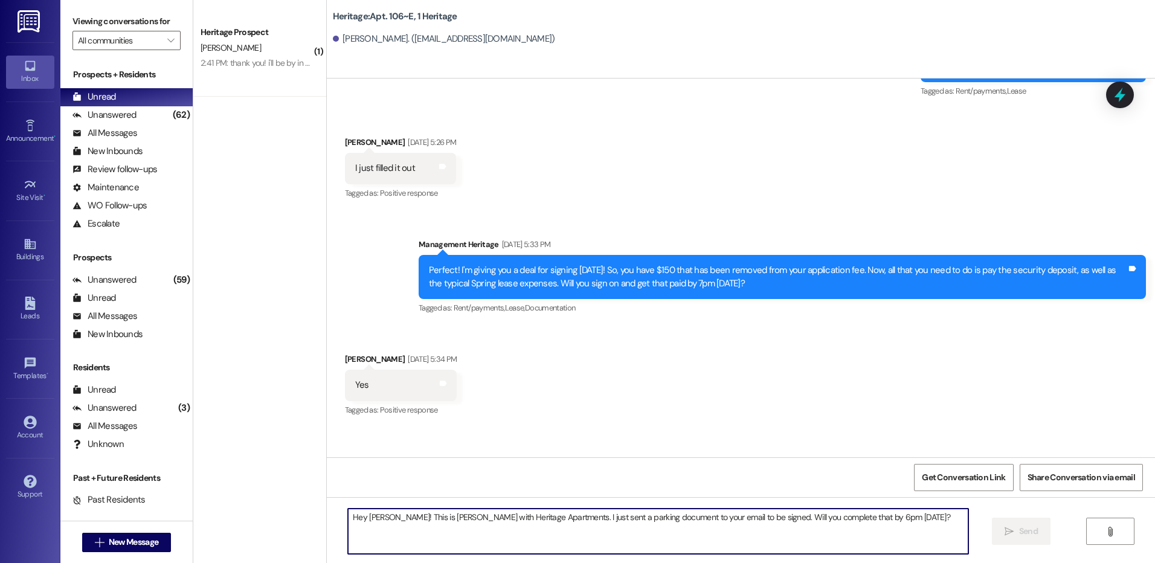
scroll to position [2215, 0]
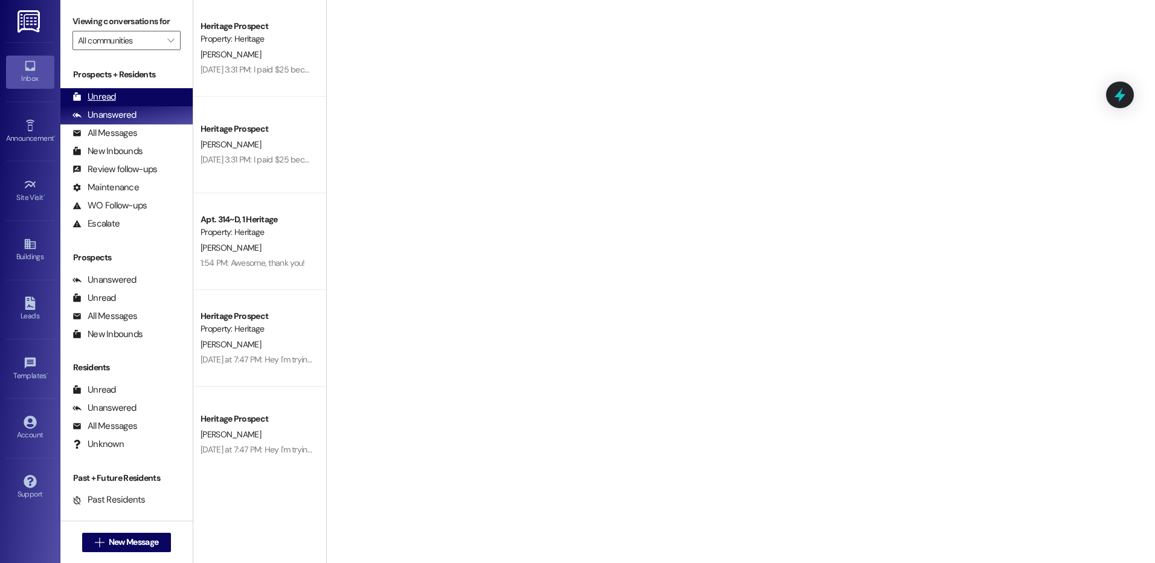
click at [124, 94] on div "Unread (0)" at bounding box center [126, 97] width 132 height 18
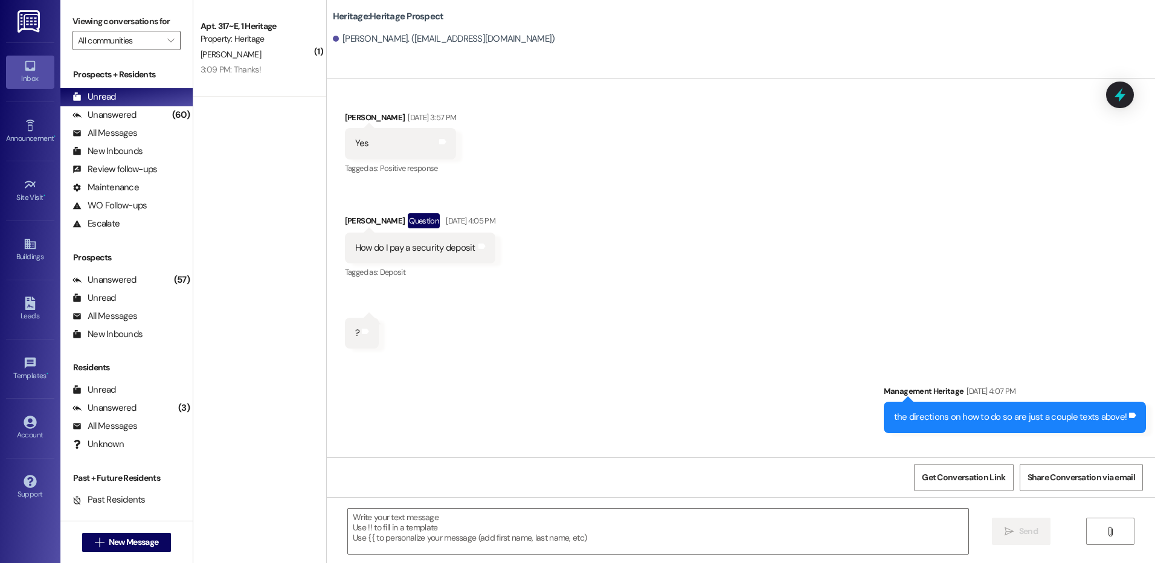
scroll to position [808, 0]
